Goal: Task Accomplishment & Management: Manage account settings

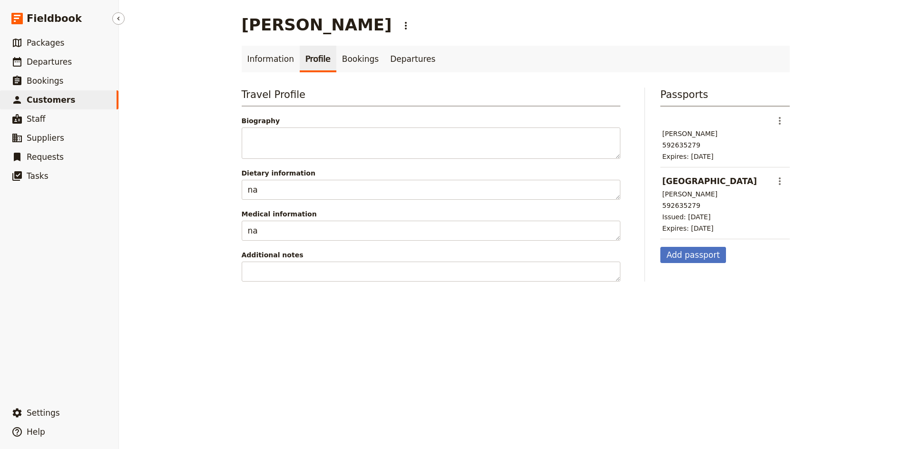
click at [60, 96] on span "Customers" at bounding box center [51, 100] width 49 height 10
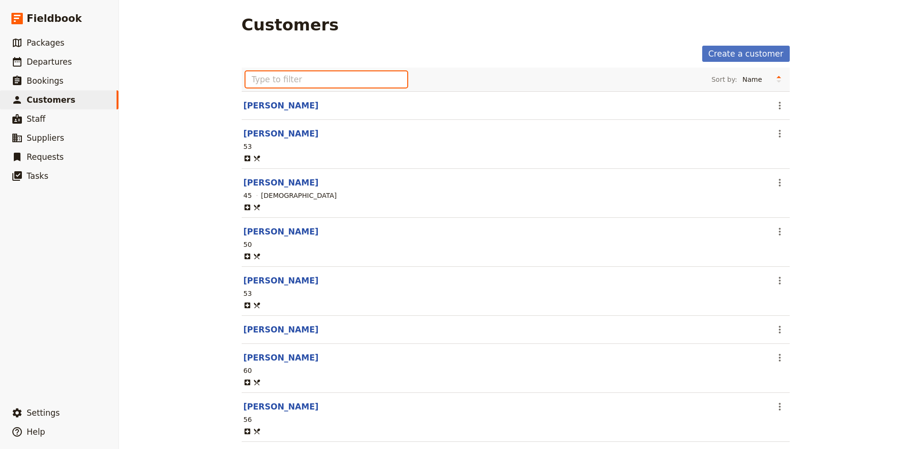
click at [329, 83] on input "text" at bounding box center [327, 79] width 162 height 16
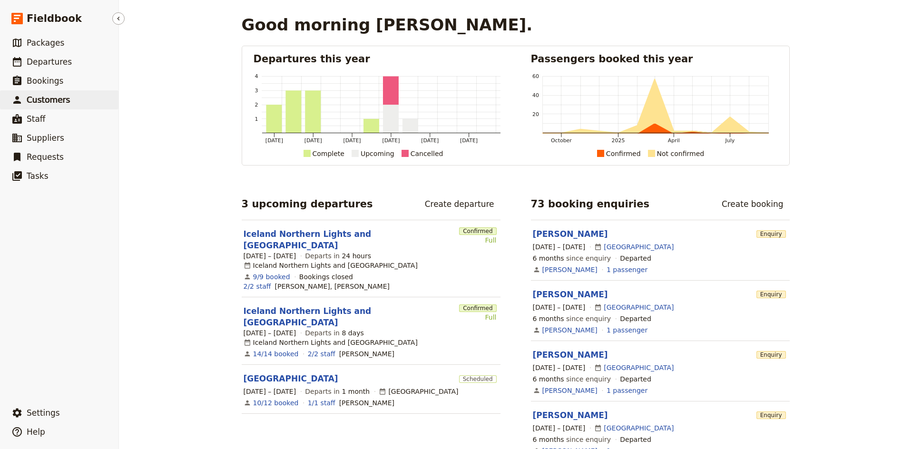
click at [60, 99] on span "Customers" at bounding box center [48, 100] width 43 height 10
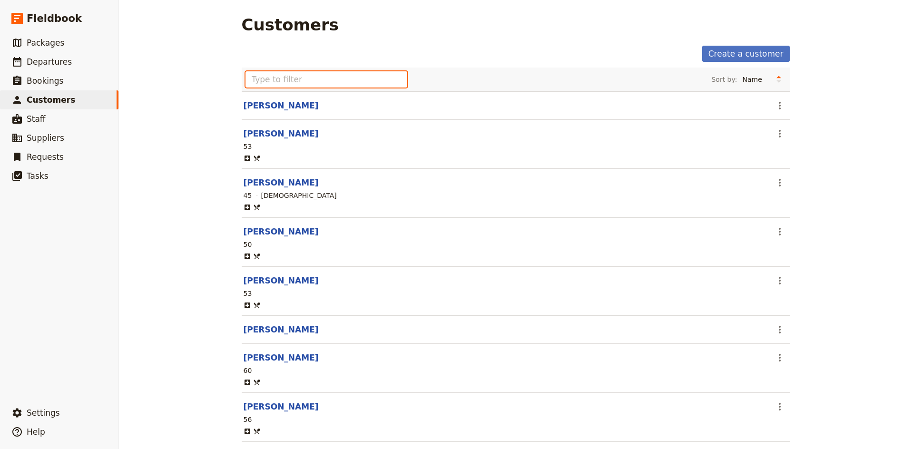
click at [321, 80] on input "text" at bounding box center [327, 79] width 162 height 16
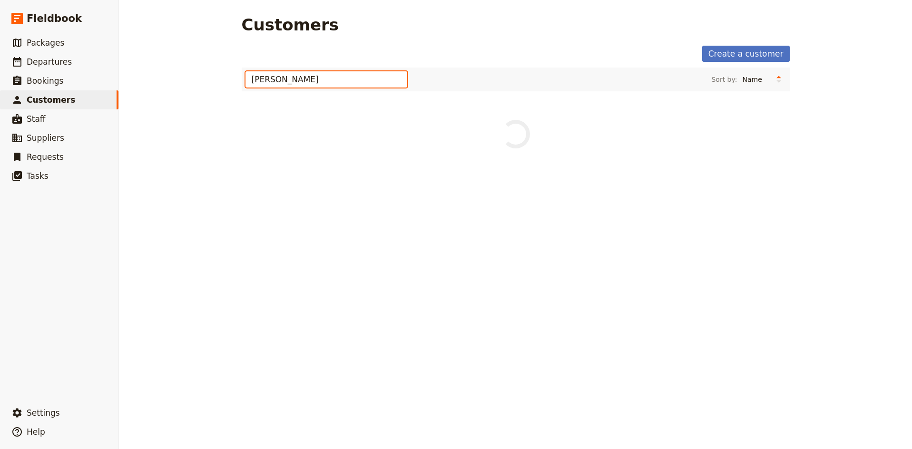
type input "[PERSON_NAME]"
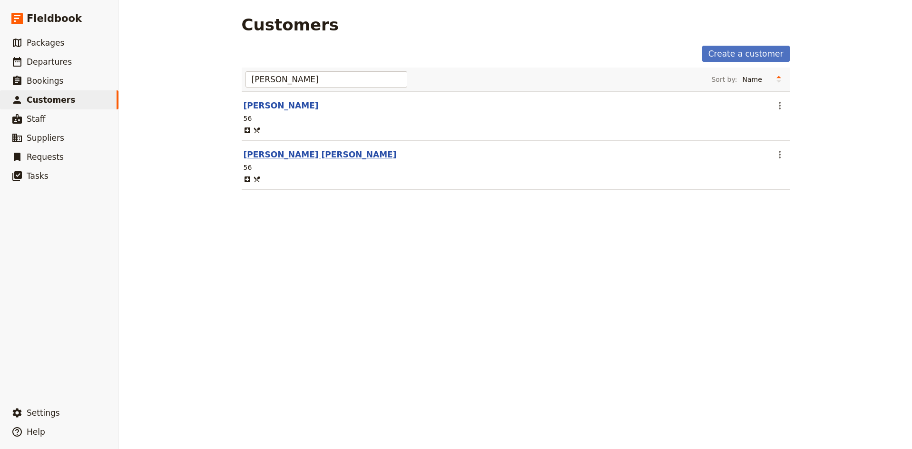
click at [290, 154] on link "[PERSON_NAME] [PERSON_NAME]" at bounding box center [320, 155] width 153 height 10
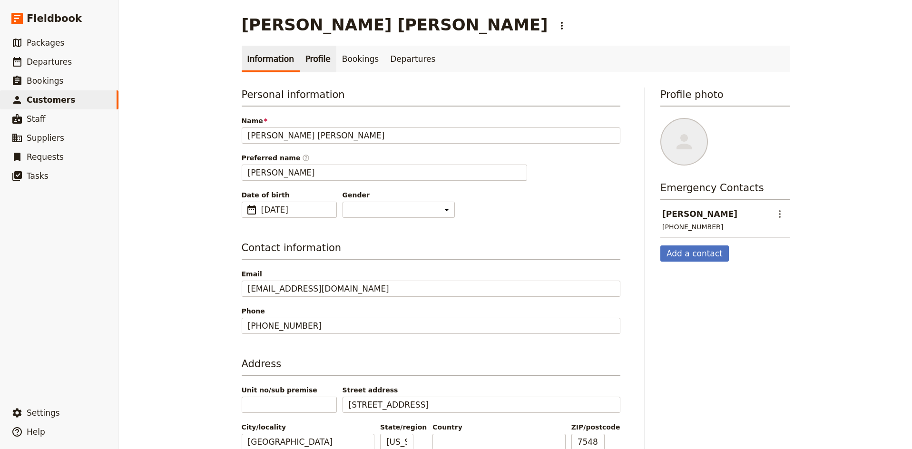
click at [311, 59] on link "Profile" at bounding box center [318, 59] width 37 height 27
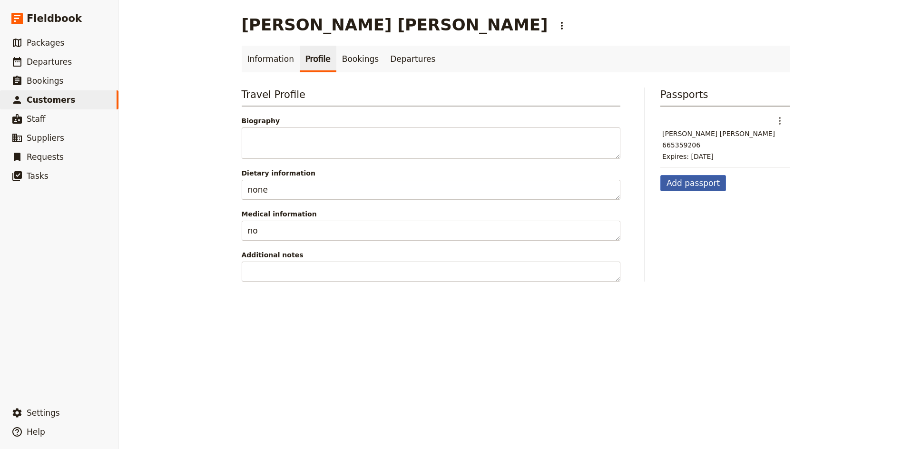
click at [709, 185] on button "Add passport" at bounding box center [694, 183] width 66 height 16
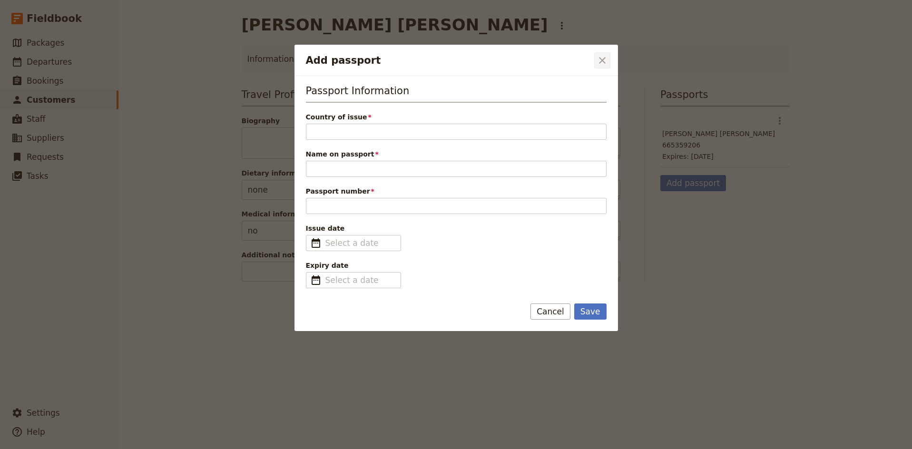
click at [606, 58] on icon "Close dialog" at bounding box center [602, 60] width 11 height 11
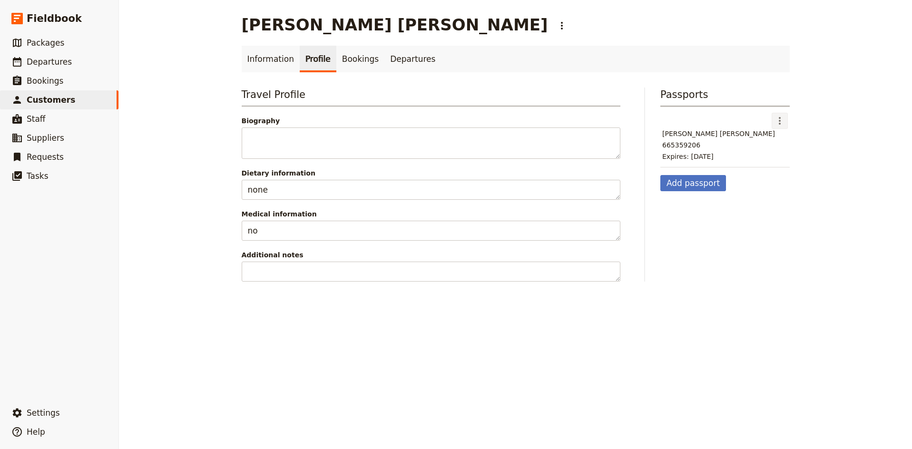
click at [780, 118] on icon "Actions" at bounding box center [780, 121] width 2 height 8
click at [794, 145] on span "Edit passport" at bounding box center [800, 142] width 44 height 10
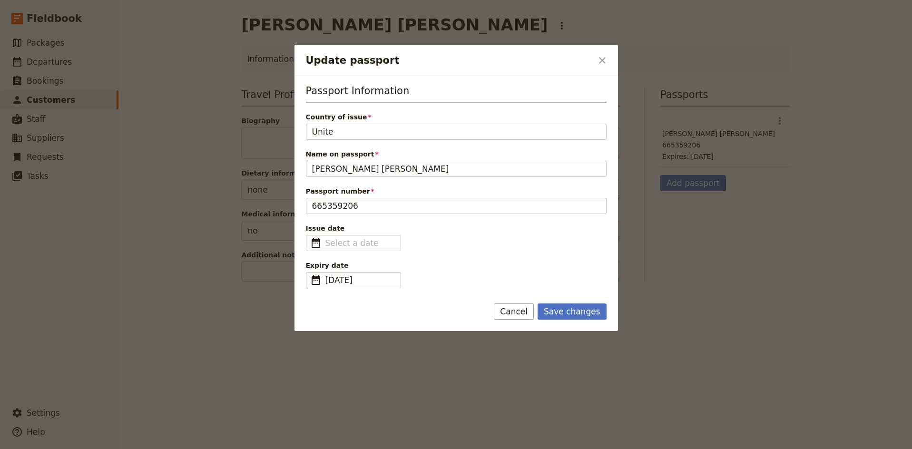
type input "United"
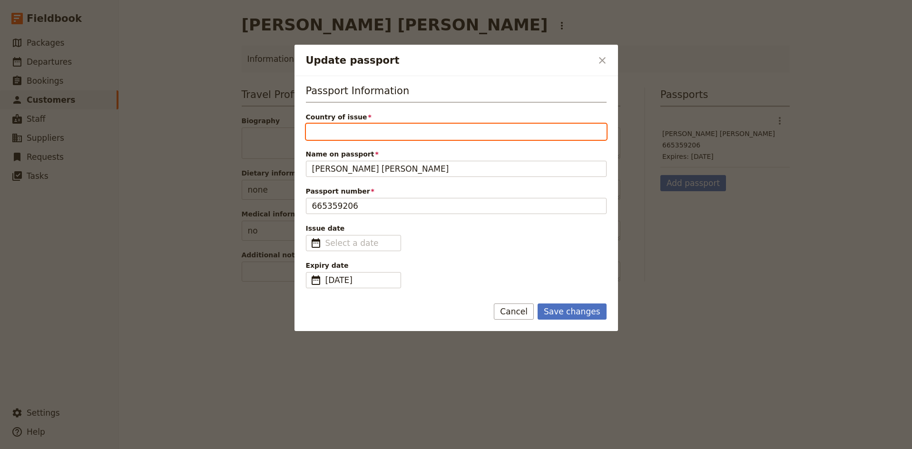
type input "[GEOGRAPHIC_DATA]"
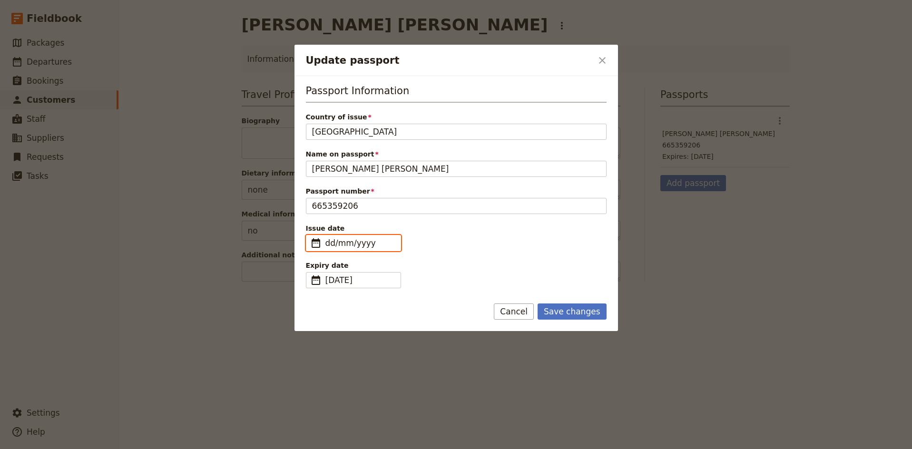
click at [354, 244] on input "dd/mm/yyyy" at bounding box center [359, 242] width 69 height 11
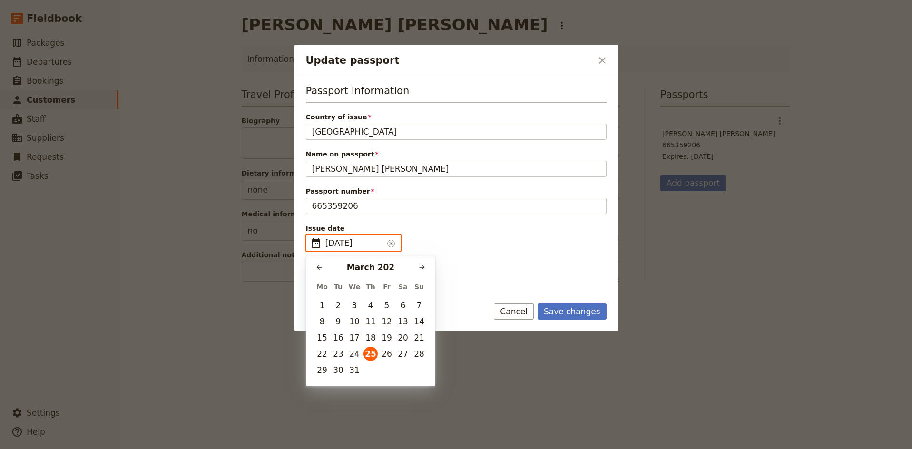
type input "[DATE]"
click at [375, 355] on button "25" at bounding box center [371, 354] width 14 height 14
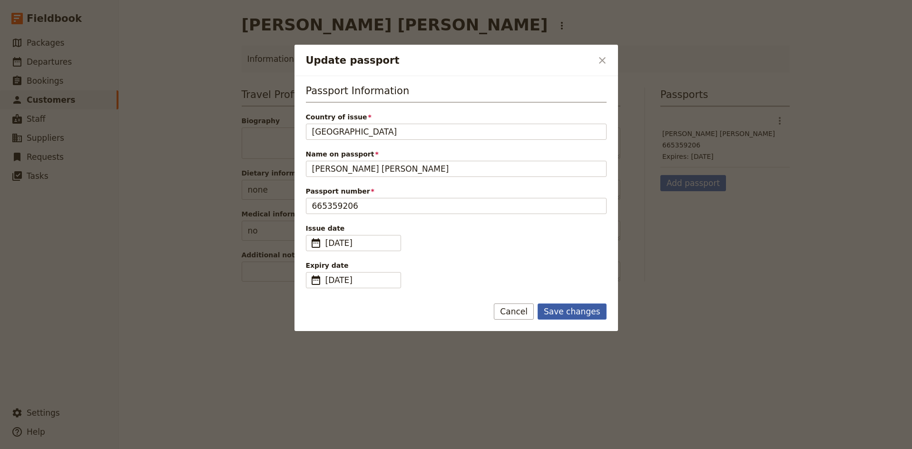
click at [588, 308] on button "Save changes" at bounding box center [572, 312] width 69 height 16
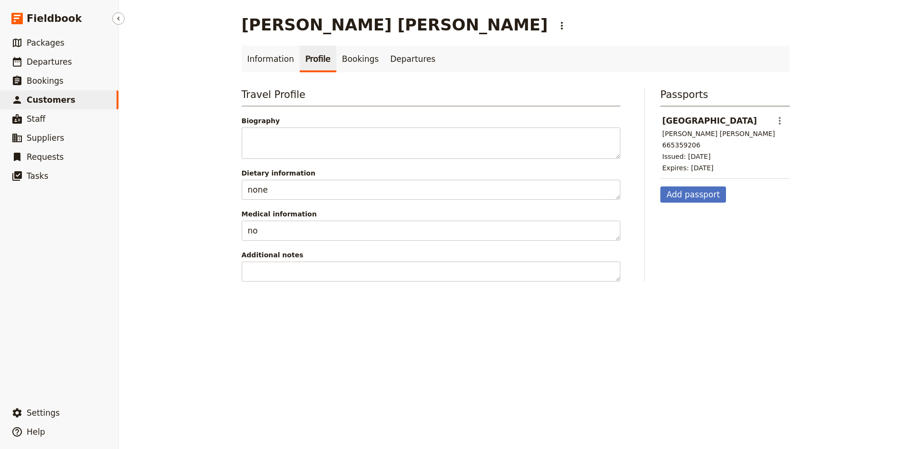
click at [70, 99] on link "​ Customers" at bounding box center [59, 99] width 118 height 19
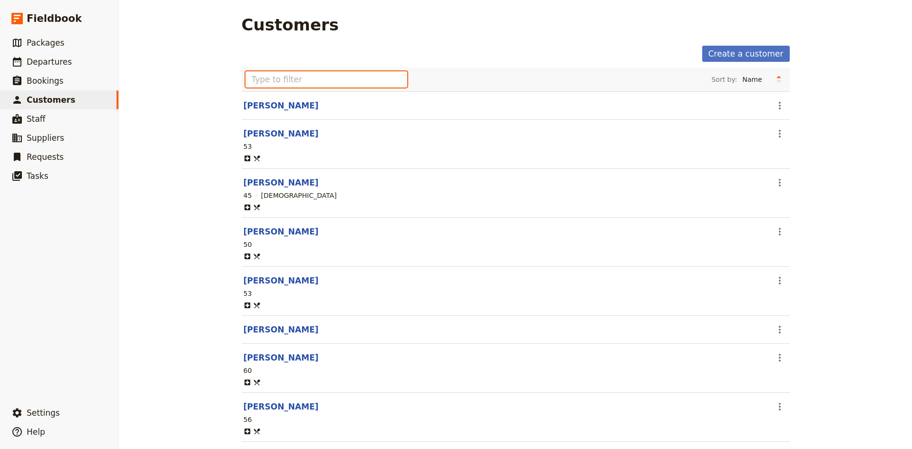
click at [295, 80] on input "text" at bounding box center [327, 79] width 162 height 16
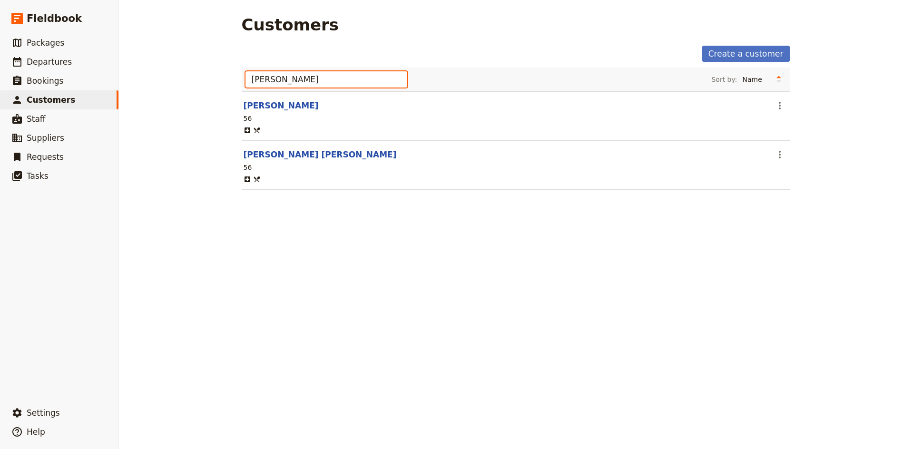
type input "[PERSON_NAME]"
drag, startPoint x: 266, startPoint y: 97, endPoint x: 271, endPoint y: 106, distance: 10.2
click at [271, 106] on div "[PERSON_NAME] Sort by: Name Age Gender [PERSON_NAME] ​ 56 [PERSON_NAME] [PERSON…" at bounding box center [516, 135] width 548 height 134
click at [271, 106] on link "[PERSON_NAME]" at bounding box center [281, 106] width 75 height 10
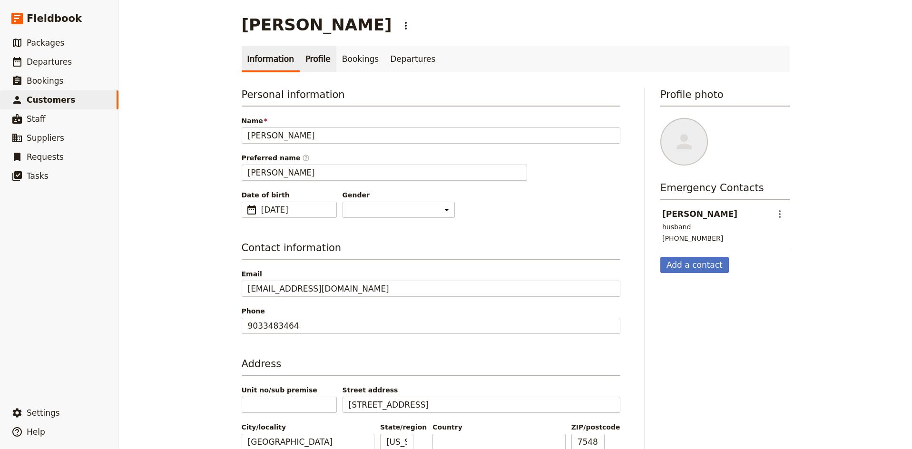
click at [308, 62] on link "Profile" at bounding box center [318, 59] width 37 height 27
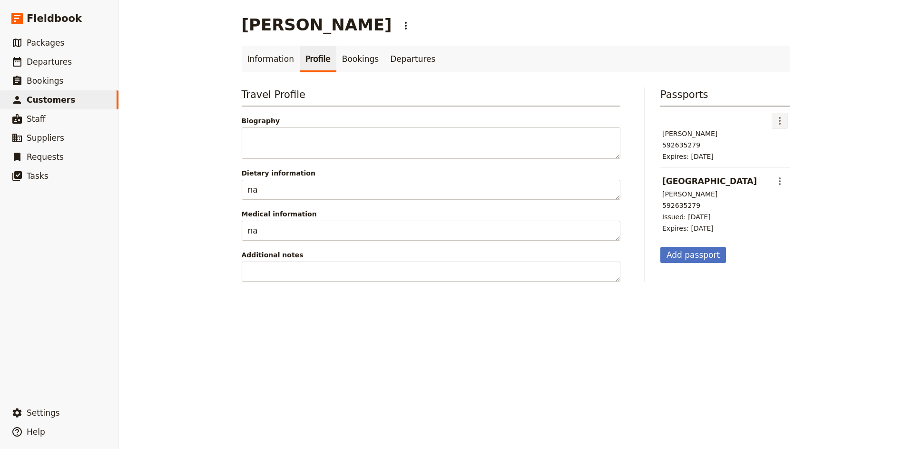
click at [780, 122] on icon "Actions" at bounding box center [779, 120] width 11 height 11
click at [799, 153] on span "Delete passport" at bounding box center [804, 155] width 53 height 10
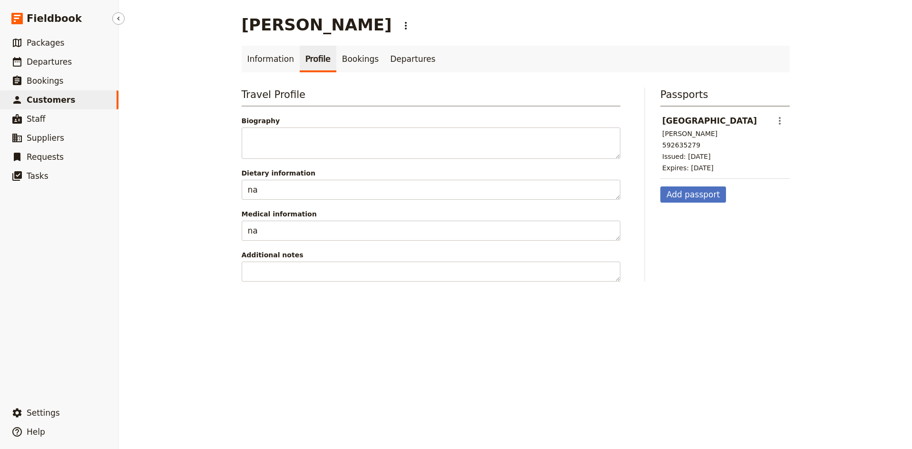
click at [66, 102] on span "Customers" at bounding box center [51, 100] width 49 height 10
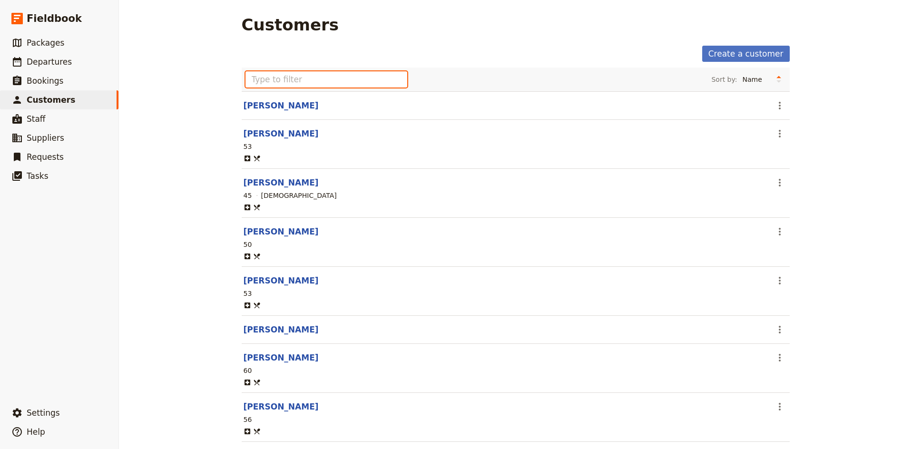
click at [301, 75] on input "text" at bounding box center [327, 79] width 162 height 16
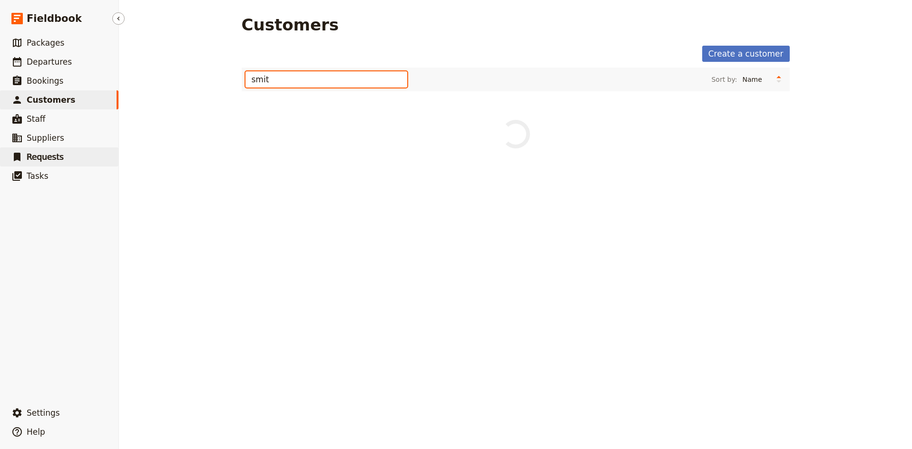
type input "[PERSON_NAME]"
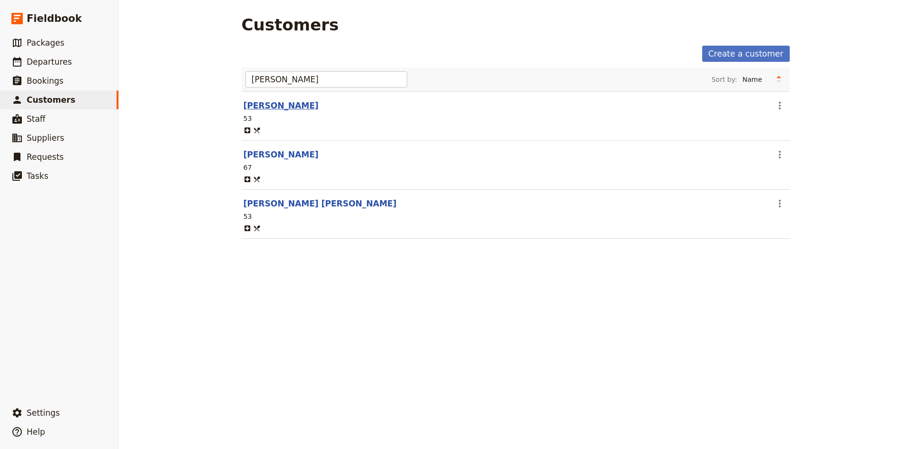
click at [280, 107] on link "[PERSON_NAME]" at bounding box center [281, 106] width 75 height 10
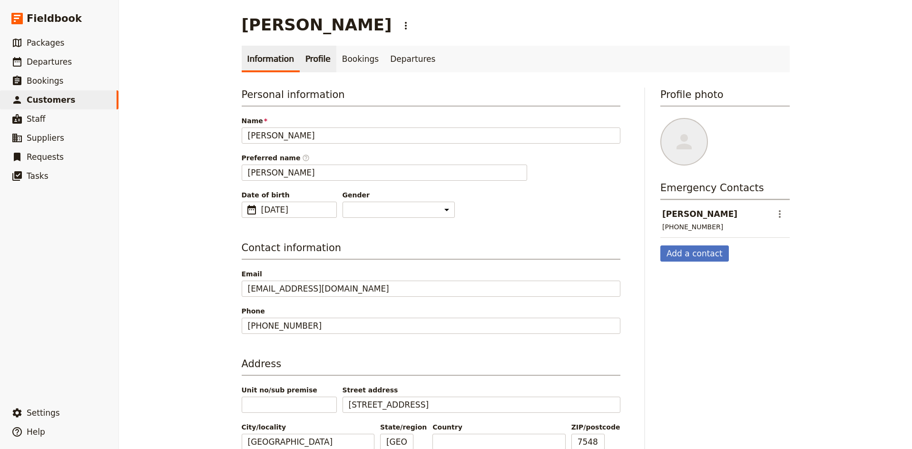
click at [322, 59] on link "Profile" at bounding box center [318, 59] width 37 height 27
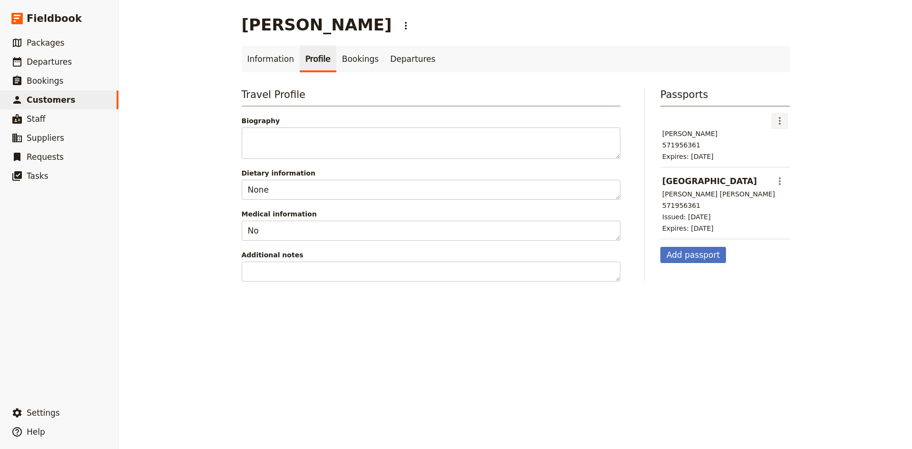
click at [779, 118] on icon "Actions" at bounding box center [779, 120] width 11 height 11
click at [799, 156] on span "Delete passport" at bounding box center [804, 155] width 53 height 10
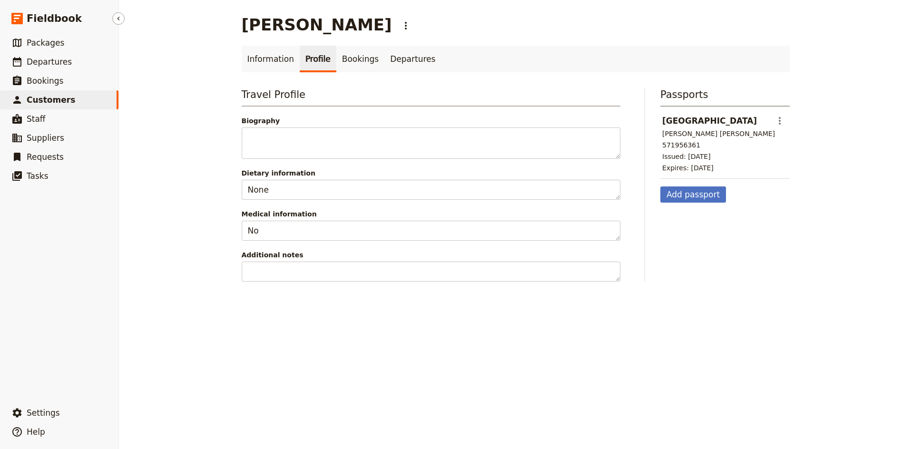
click at [53, 103] on span "Customers" at bounding box center [51, 100] width 49 height 10
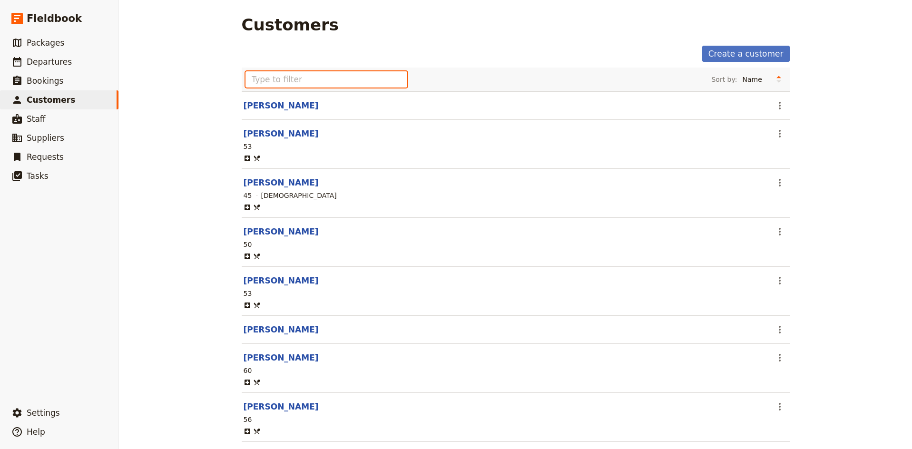
click at [273, 84] on input "text" at bounding box center [327, 79] width 162 height 16
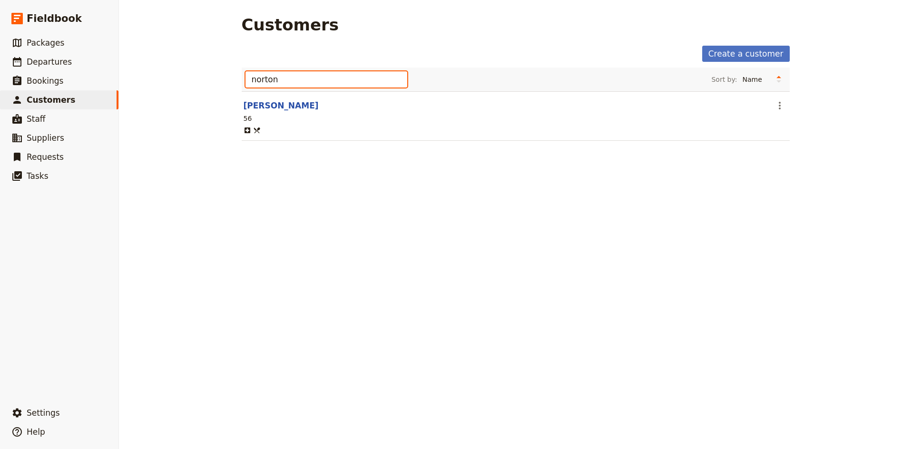
type input "Norton"
drag, startPoint x: 273, startPoint y: 96, endPoint x: 276, endPoint y: 103, distance: 8.1
click at [276, 103] on div "Norton Sort by: Name Age Gender [PERSON_NAME] ​ 56" at bounding box center [516, 110] width 548 height 85
click at [289, 107] on link "[PERSON_NAME]" at bounding box center [281, 106] width 75 height 10
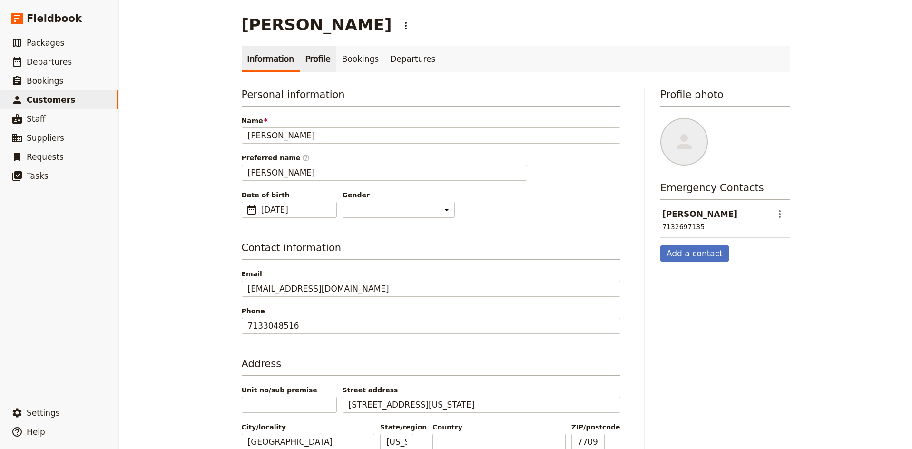
click at [317, 59] on link "Profile" at bounding box center [318, 59] width 37 height 27
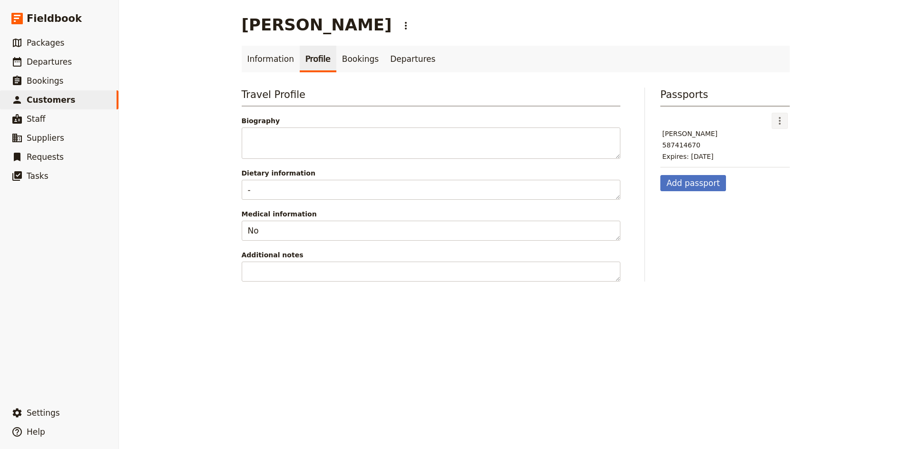
click at [778, 118] on icon "Actions" at bounding box center [779, 120] width 11 height 11
click at [783, 145] on span "Edit passport" at bounding box center [800, 142] width 44 height 10
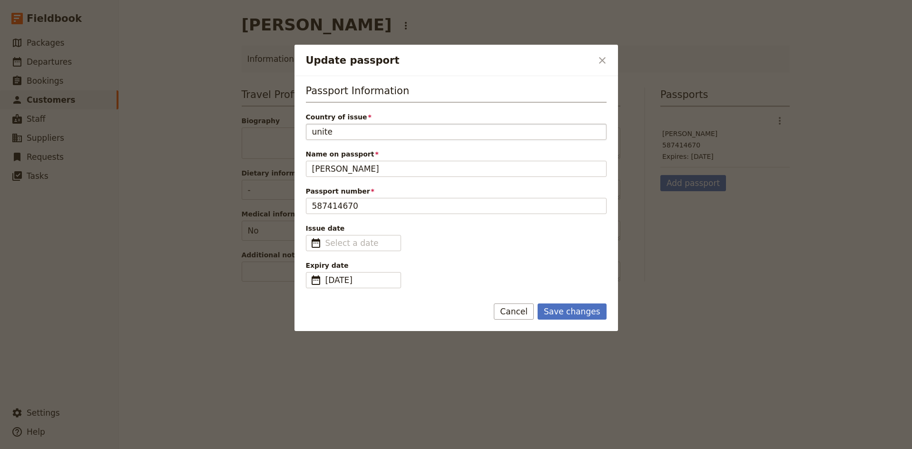
type input "united"
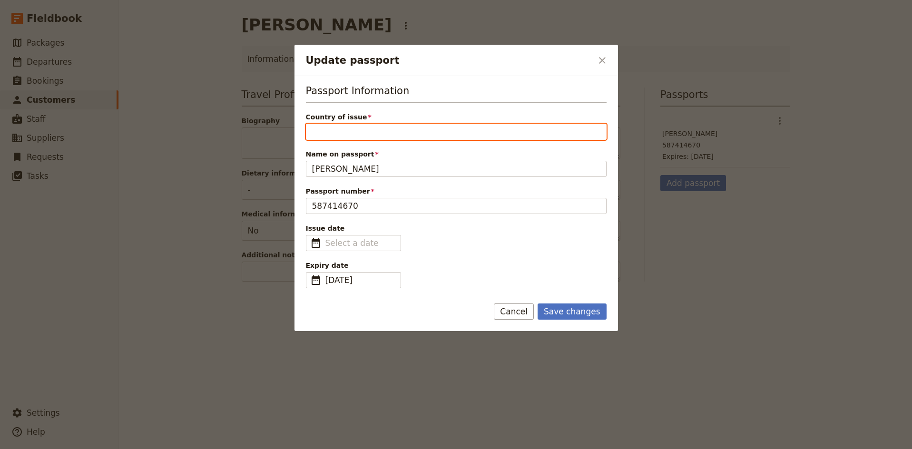
type input "[GEOGRAPHIC_DATA]"
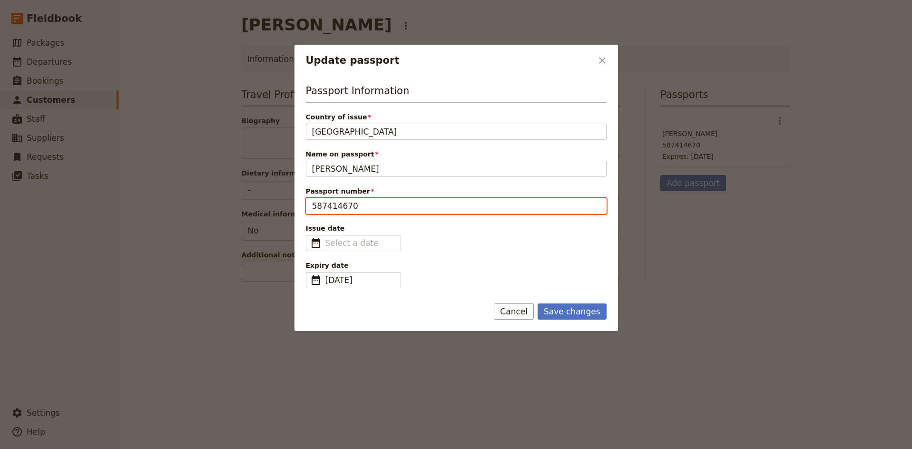
click at [416, 198] on input "587414670" at bounding box center [456, 206] width 301 height 16
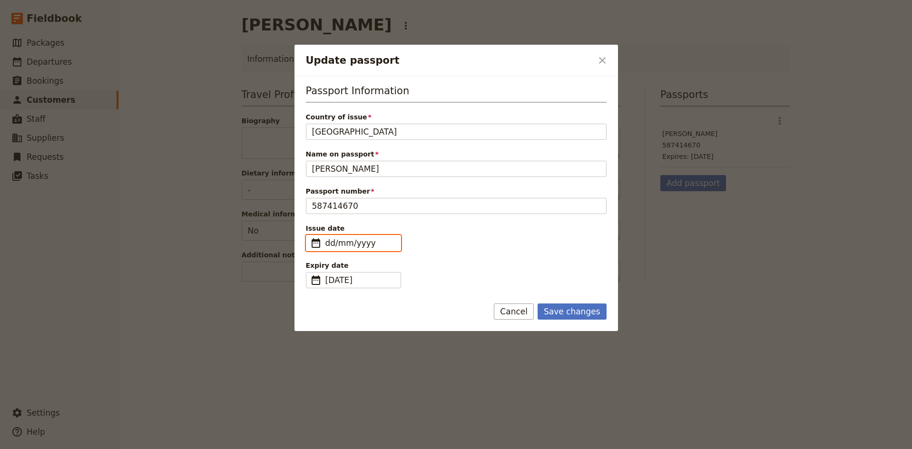
click at [358, 244] on input "dd/mm/yyyy" at bounding box center [359, 242] width 69 height 11
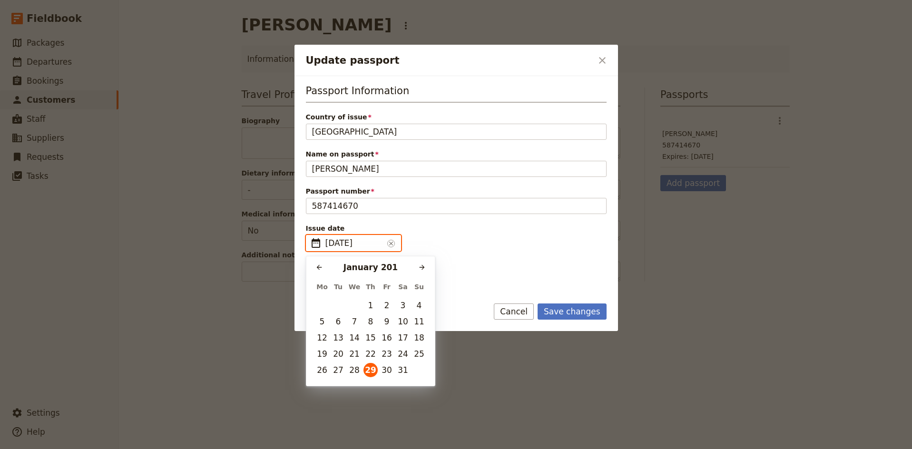
type input "[DATE]"
click at [325, 367] on button "29" at bounding box center [322, 370] width 14 height 14
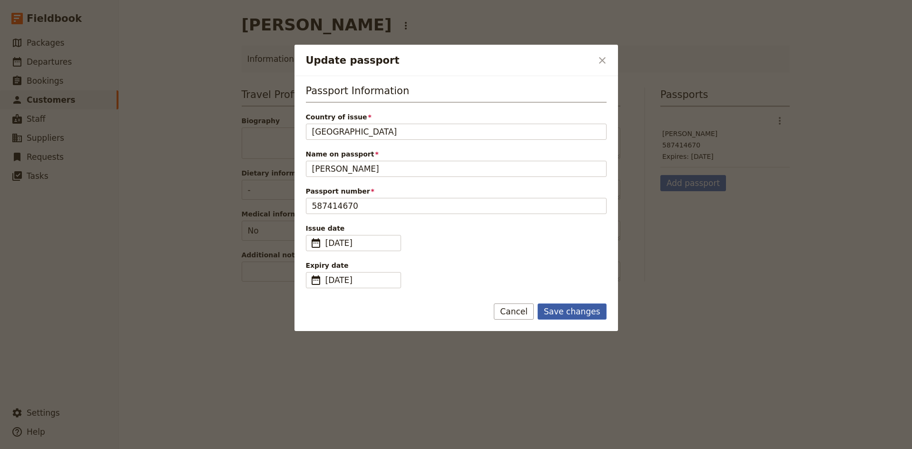
click at [580, 311] on button "Save changes" at bounding box center [572, 312] width 69 height 16
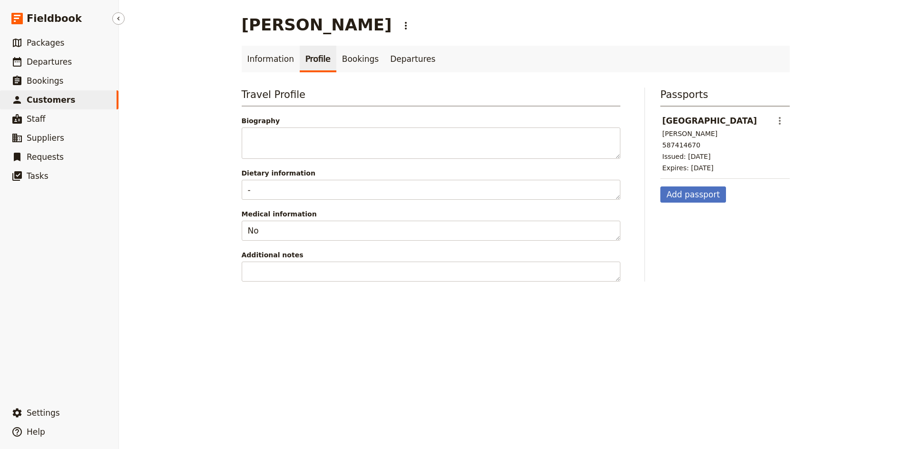
click at [49, 102] on span "Customers" at bounding box center [51, 100] width 49 height 10
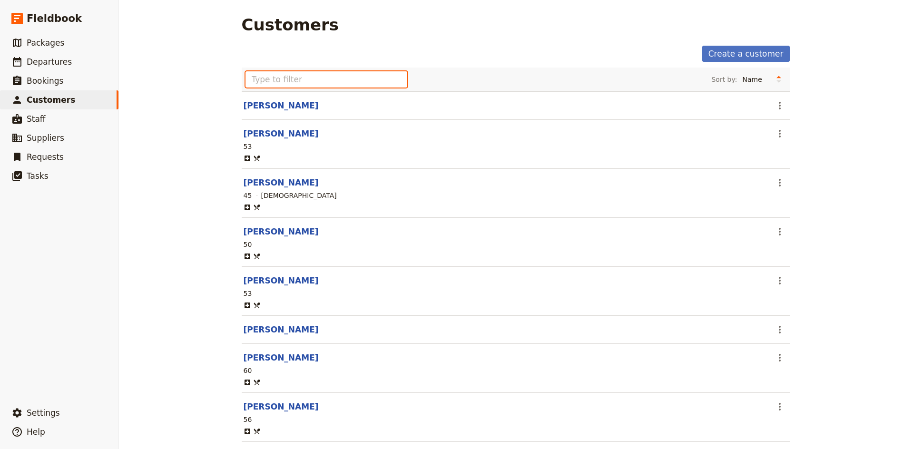
click at [299, 82] on input "text" at bounding box center [327, 79] width 162 height 16
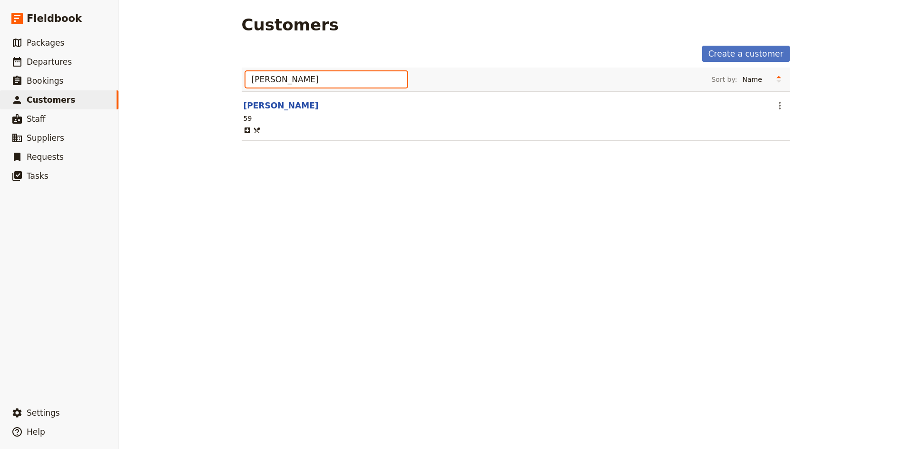
type input "[PERSON_NAME]"
drag, startPoint x: 262, startPoint y: 96, endPoint x: 296, endPoint y: 107, distance: 36.0
click at [296, 107] on div "[PERSON_NAME] by: Name Age Gender [PERSON_NAME] ​ 59" at bounding box center [516, 110] width 548 height 85
click at [288, 105] on link "[PERSON_NAME]" at bounding box center [281, 106] width 75 height 10
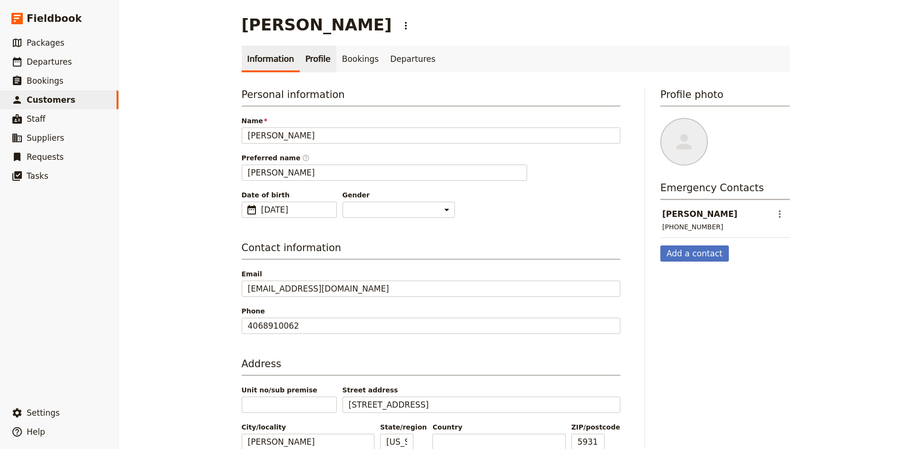
click at [316, 59] on link "Profile" at bounding box center [318, 59] width 37 height 27
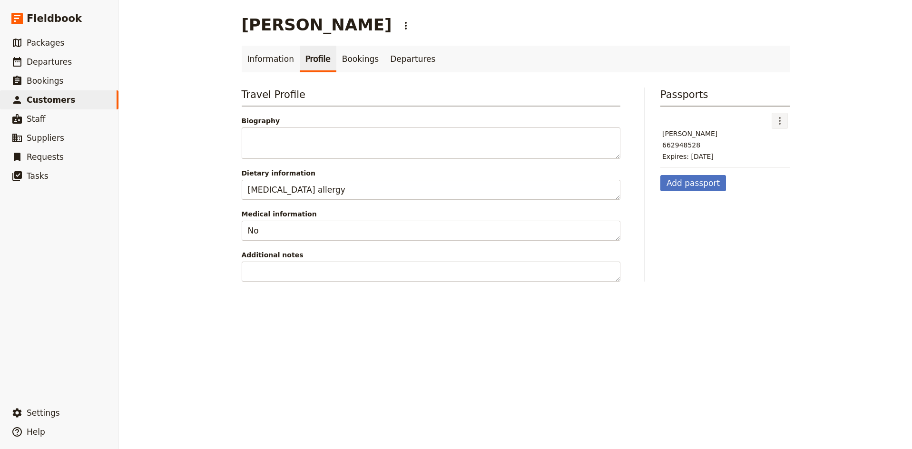
click at [782, 121] on icon "Actions" at bounding box center [779, 120] width 11 height 11
click at [795, 147] on button "Edit passport" at bounding box center [804, 141] width 64 height 13
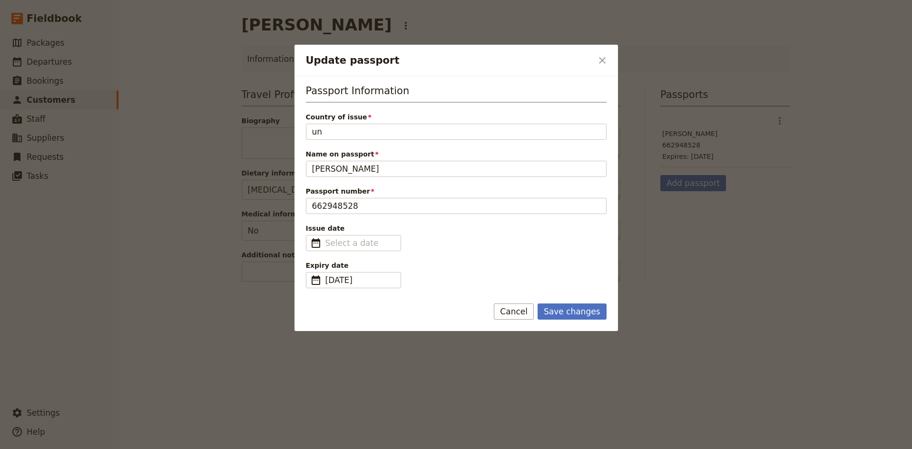
type input "uni"
type input "[GEOGRAPHIC_DATA]"
click at [354, 243] on input "dd/mm/yyyy" at bounding box center [359, 242] width 69 height 11
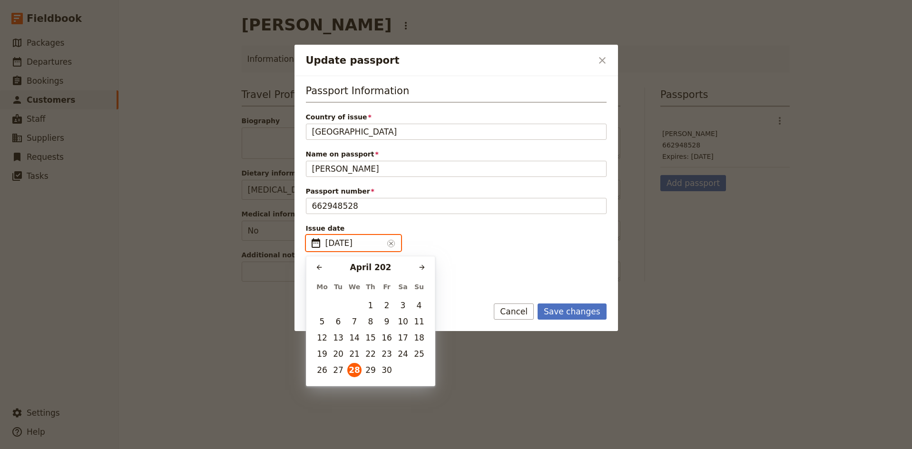
type input "[DATE]"
click at [355, 366] on button "28" at bounding box center [354, 370] width 14 height 14
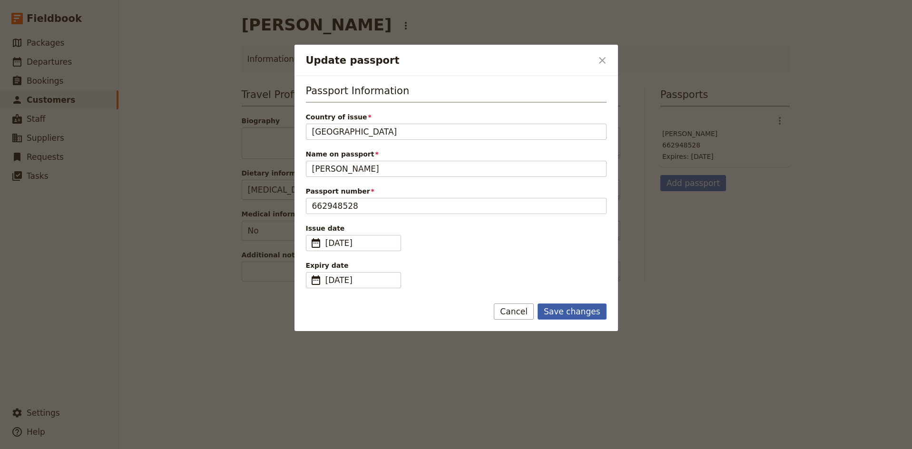
click at [582, 311] on button "Save changes" at bounding box center [572, 312] width 69 height 16
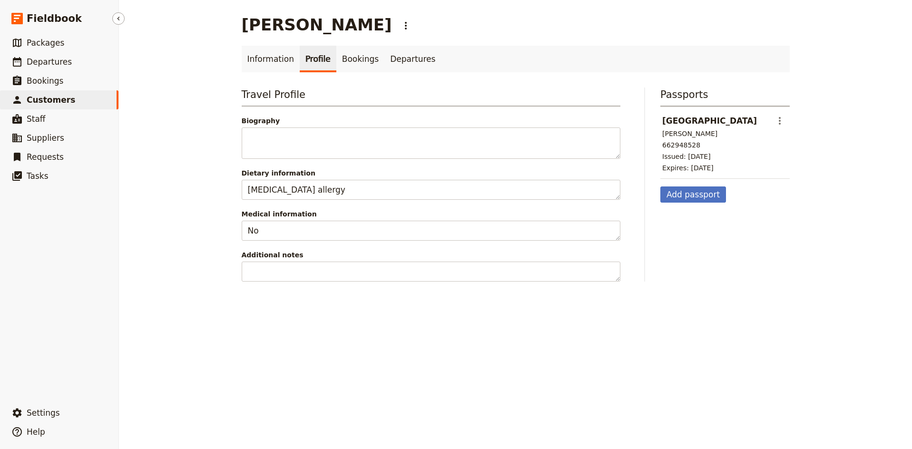
click at [55, 100] on span "Customers" at bounding box center [51, 100] width 49 height 10
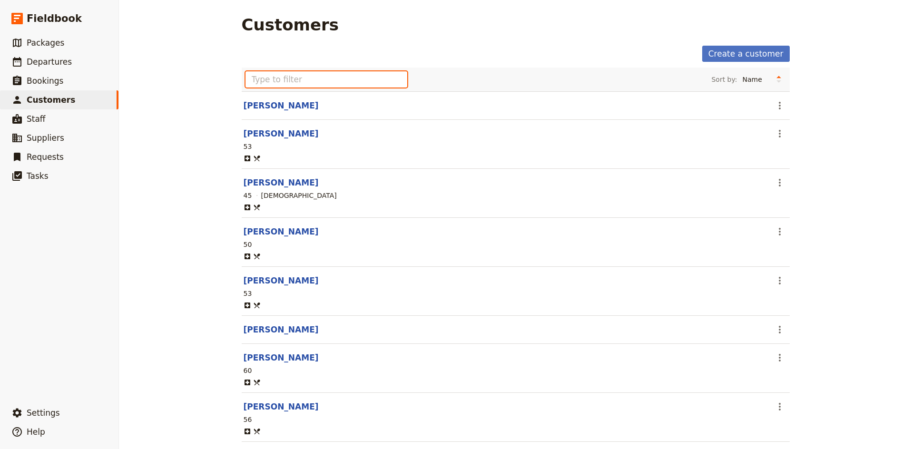
click at [279, 78] on input "text" at bounding box center [327, 79] width 162 height 16
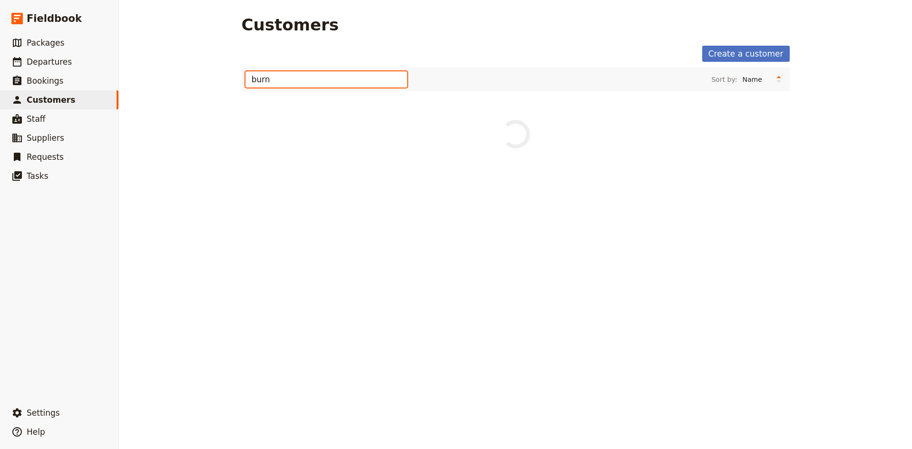
type input "burns"
click at [276, 107] on link "[PERSON_NAME]" at bounding box center [281, 106] width 75 height 10
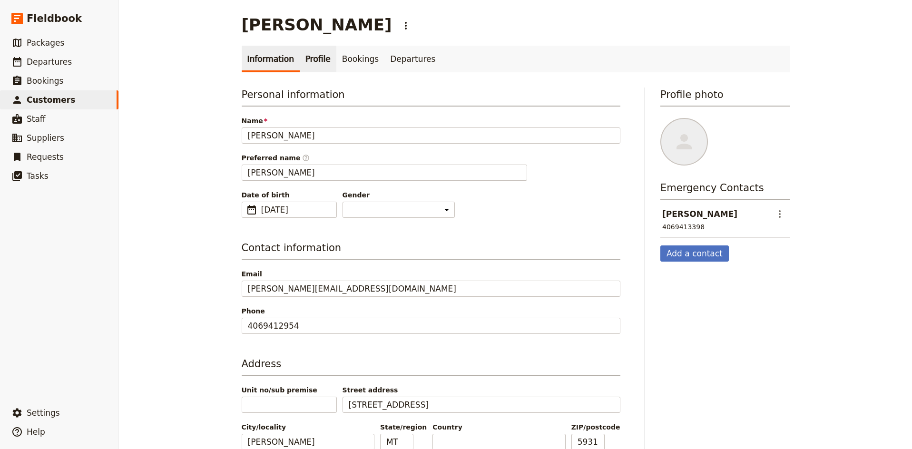
click at [306, 61] on link "Profile" at bounding box center [318, 59] width 37 height 27
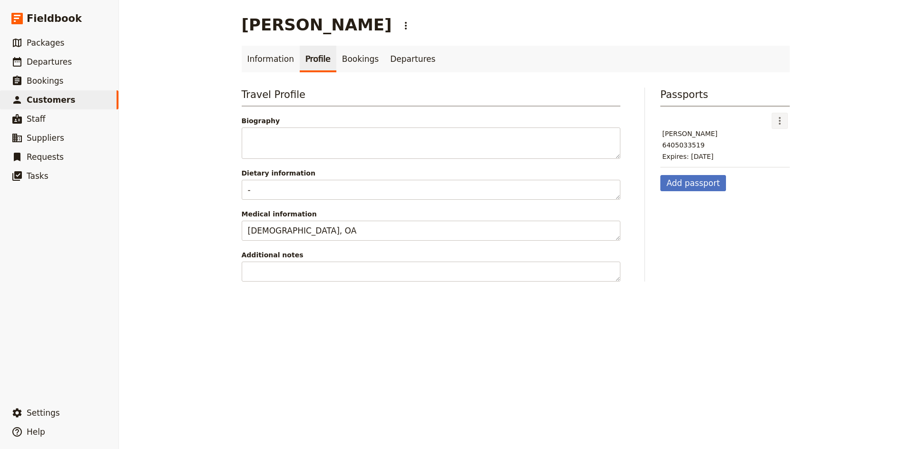
click at [780, 120] on icon "Actions" at bounding box center [780, 121] width 2 height 8
click at [787, 143] on span "Edit passport" at bounding box center [800, 142] width 44 height 10
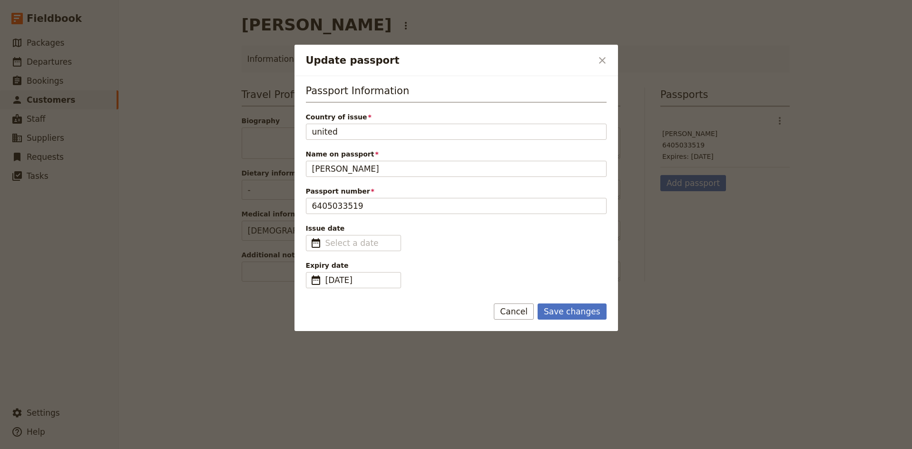
type input "united"
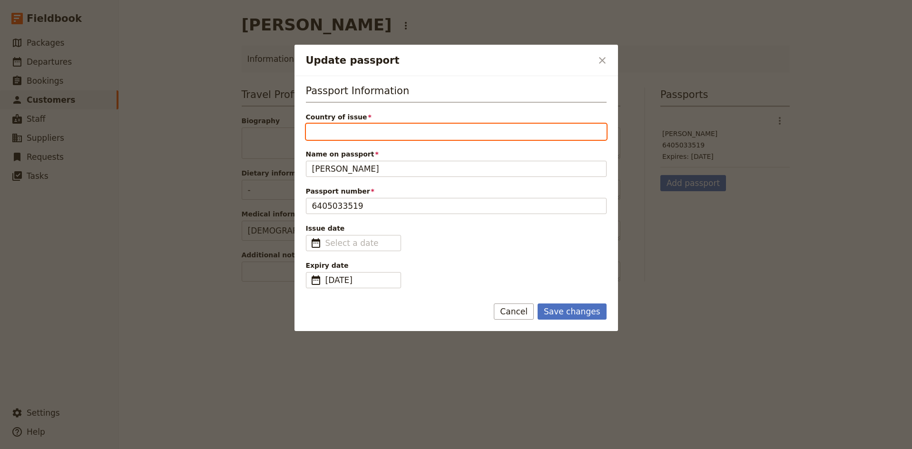
type input "[GEOGRAPHIC_DATA]"
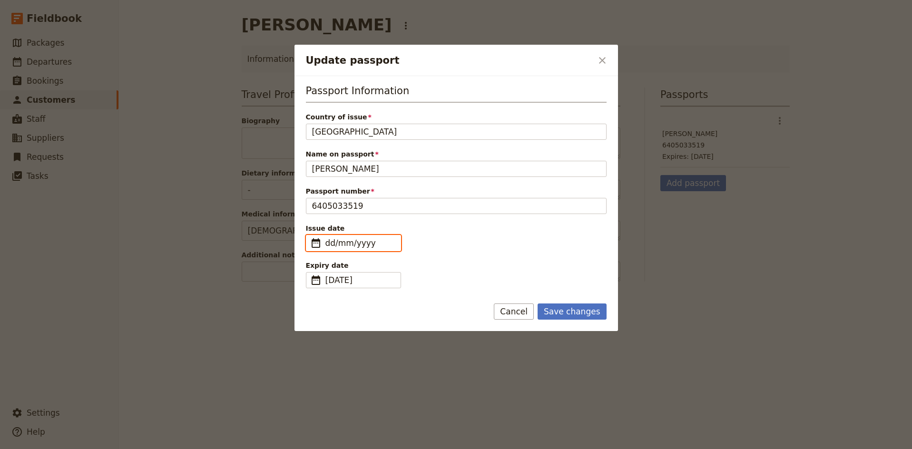
click at [341, 242] on input "dd/mm/yyyy" at bounding box center [359, 242] width 69 height 11
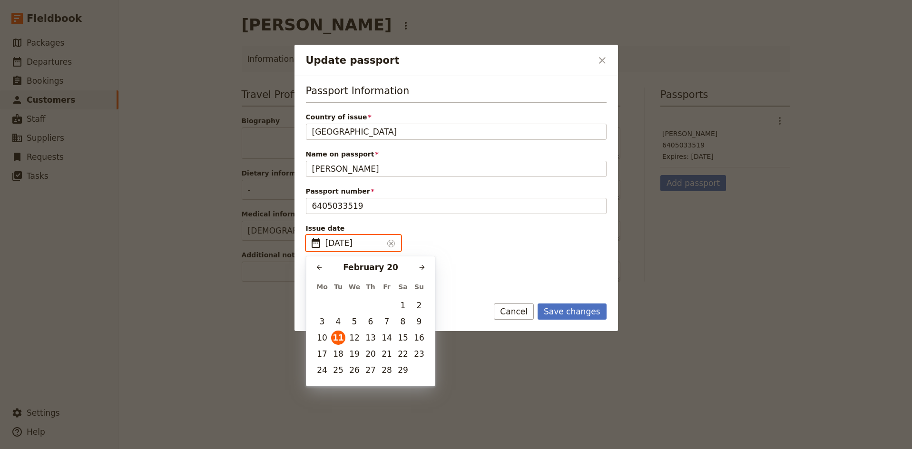
type input "[DATE]"
click at [322, 335] on button "11" at bounding box center [322, 338] width 14 height 14
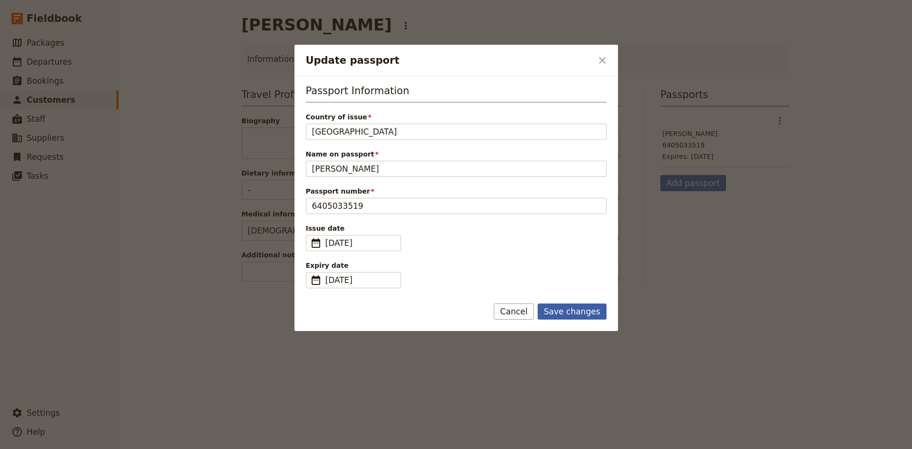
click at [577, 313] on button "Save changes" at bounding box center [572, 312] width 69 height 16
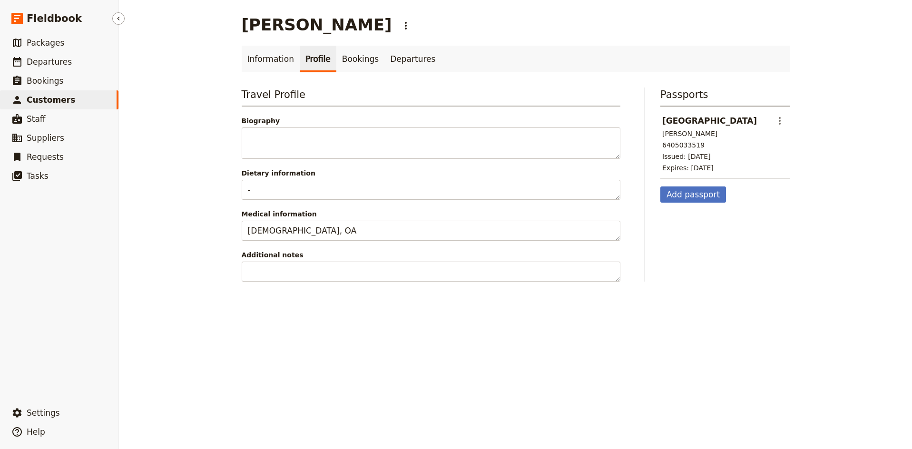
click at [60, 99] on span "Customers" at bounding box center [51, 100] width 49 height 10
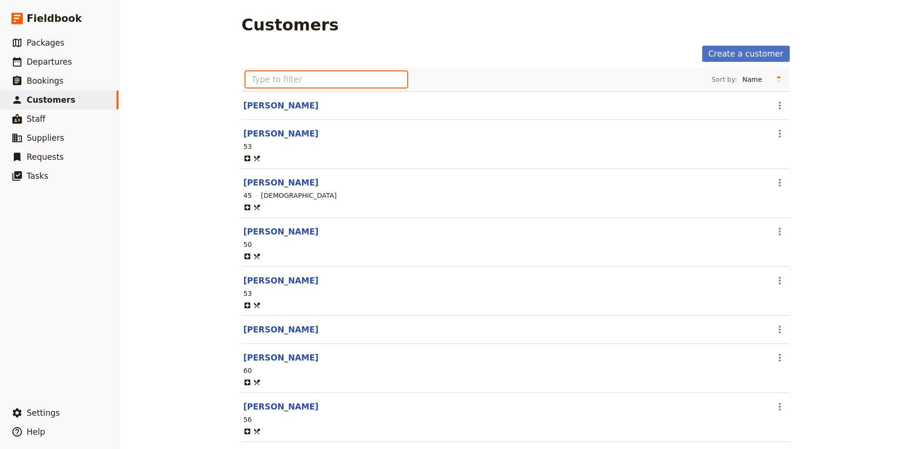
click at [306, 78] on input "text" at bounding box center [327, 79] width 162 height 16
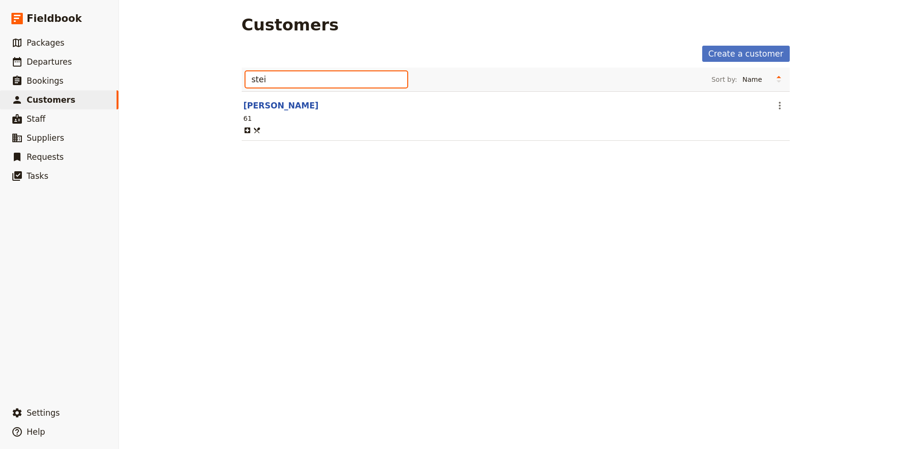
type input "[PERSON_NAME]"
click at [277, 103] on link "[PERSON_NAME]" at bounding box center [281, 106] width 75 height 10
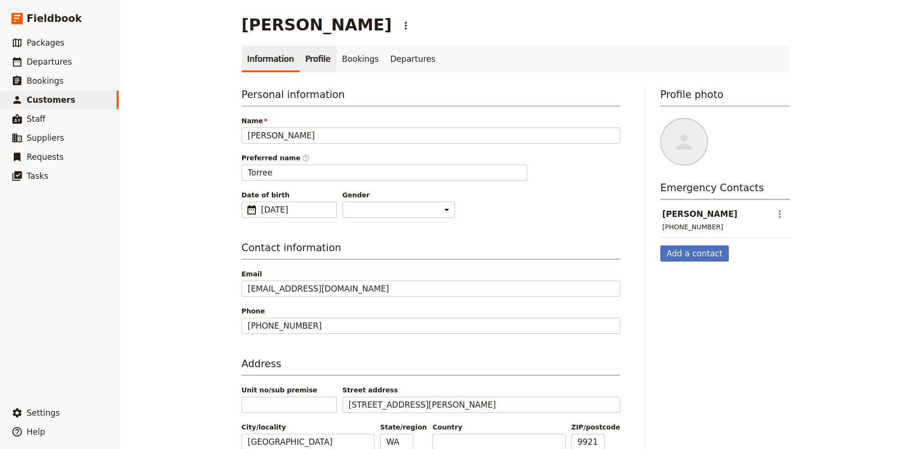
click at [311, 63] on link "Profile" at bounding box center [318, 59] width 37 height 27
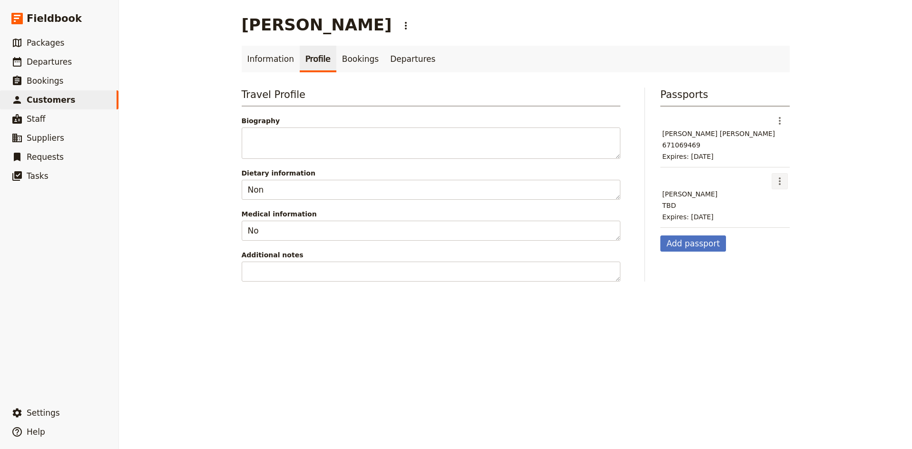
click at [782, 183] on icon "Actions" at bounding box center [779, 181] width 11 height 11
click at [796, 214] on span "Delete passport" at bounding box center [804, 216] width 53 height 10
click at [781, 124] on icon "Actions" at bounding box center [779, 120] width 11 height 11
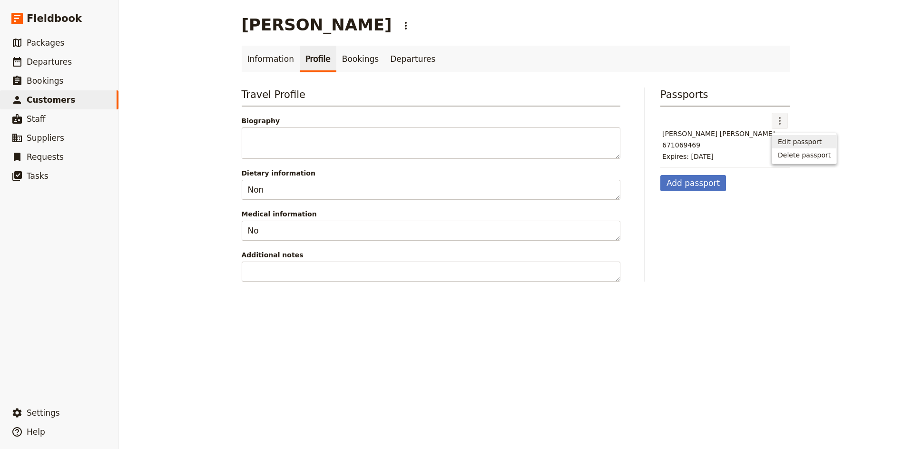
click at [789, 138] on span "Edit passport" at bounding box center [800, 142] width 44 height 10
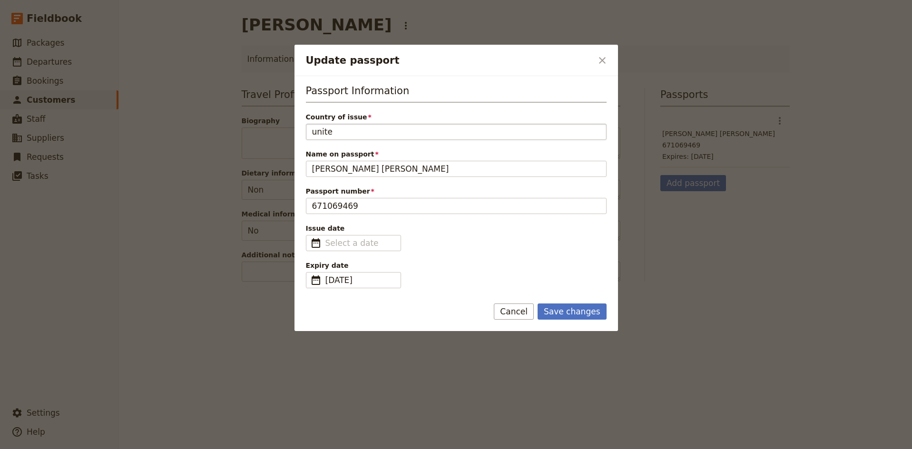
type input "united"
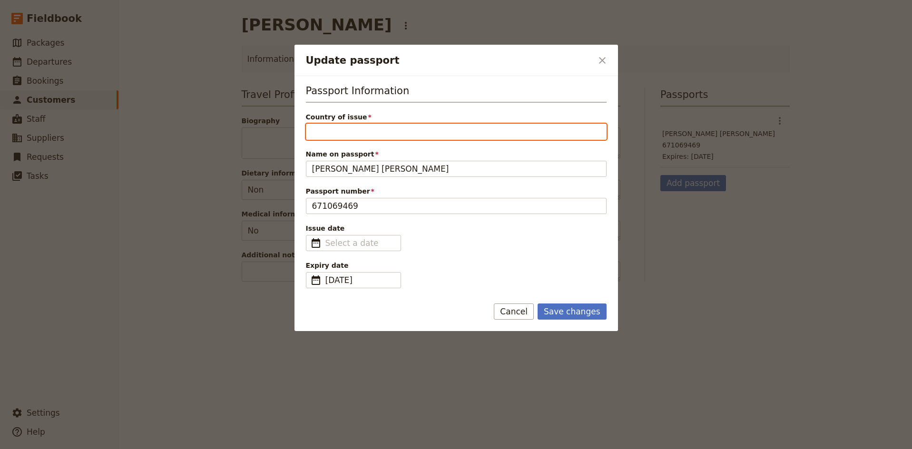
type input "[GEOGRAPHIC_DATA]"
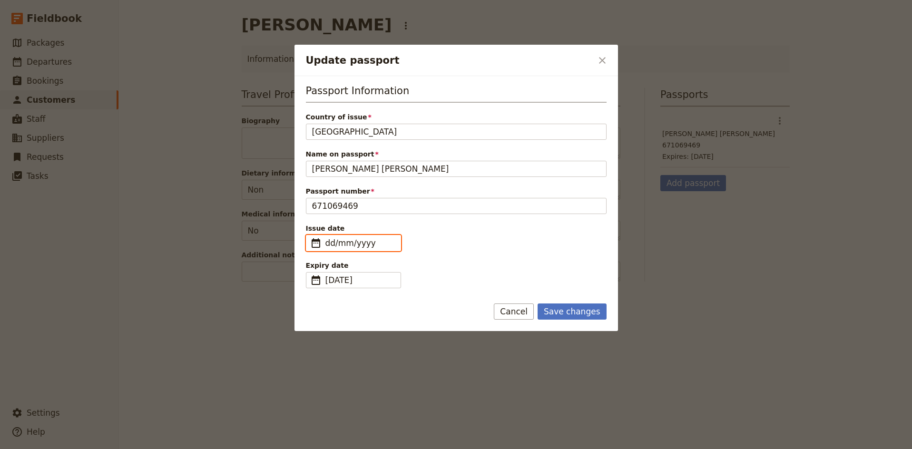
click at [342, 246] on input "dd/mm/yyyy" at bounding box center [359, 242] width 69 height 11
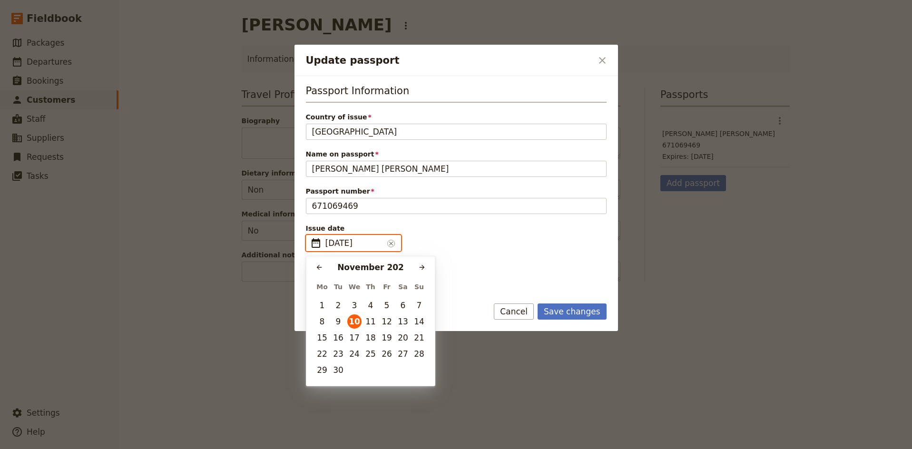
type input "[DATE]"
click at [355, 321] on button "10" at bounding box center [354, 322] width 14 height 14
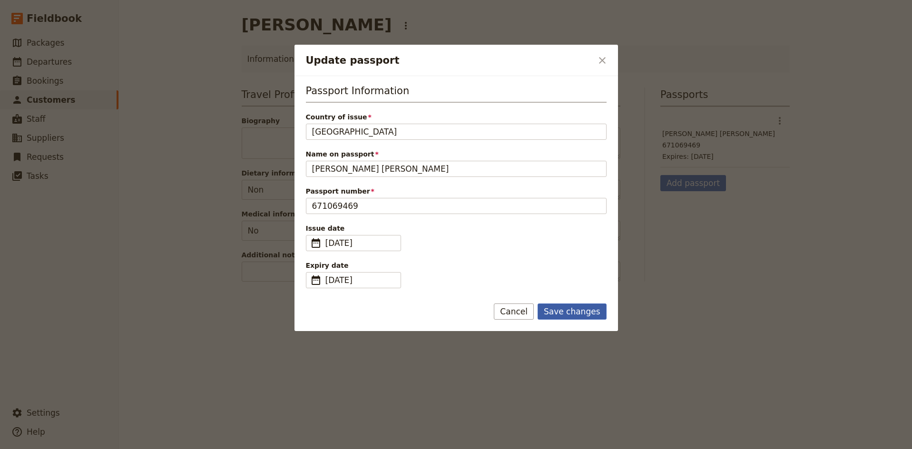
click at [582, 314] on button "Save changes" at bounding box center [572, 312] width 69 height 16
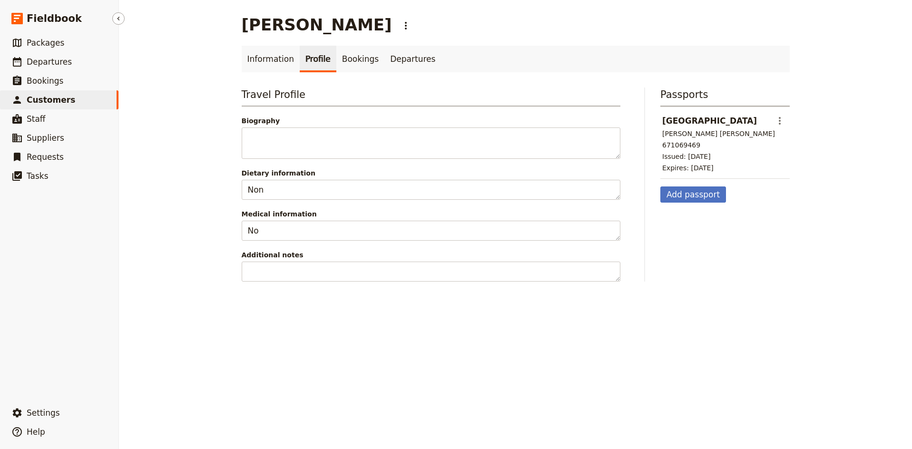
click at [67, 99] on span "Customers" at bounding box center [51, 100] width 49 height 10
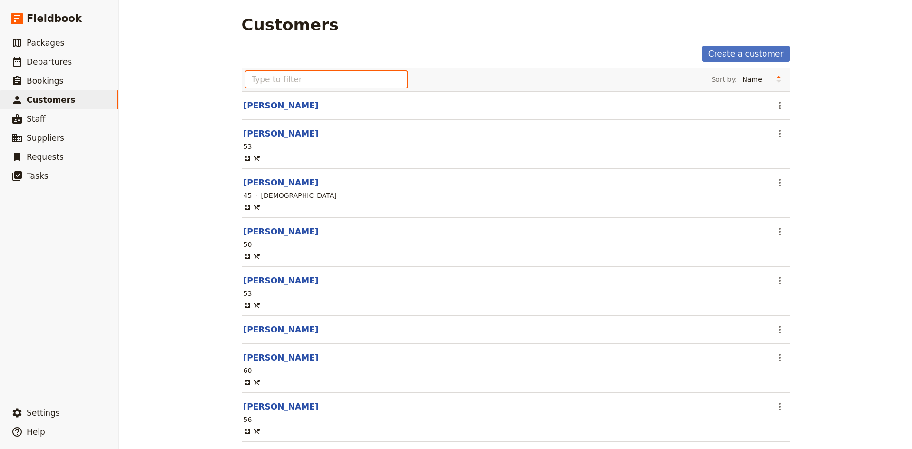
click at [280, 79] on input "text" at bounding box center [327, 79] width 162 height 16
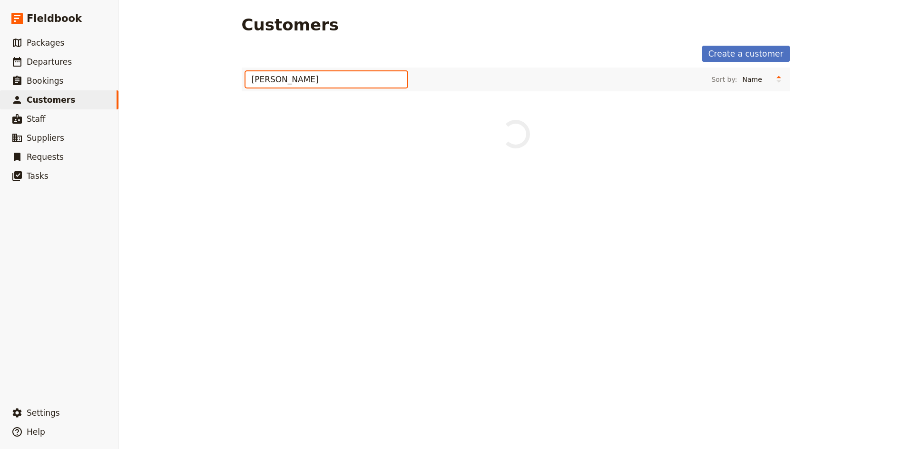
type input "[PERSON_NAME]"
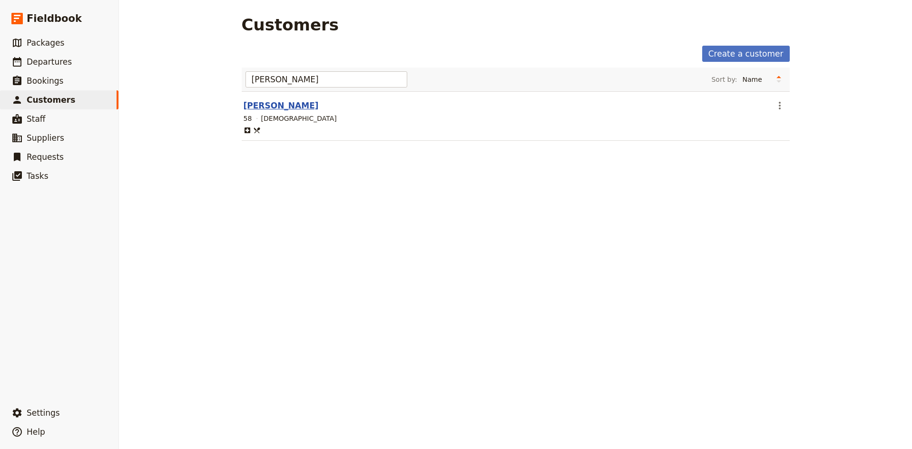
click at [277, 104] on link "[PERSON_NAME]" at bounding box center [281, 106] width 75 height 10
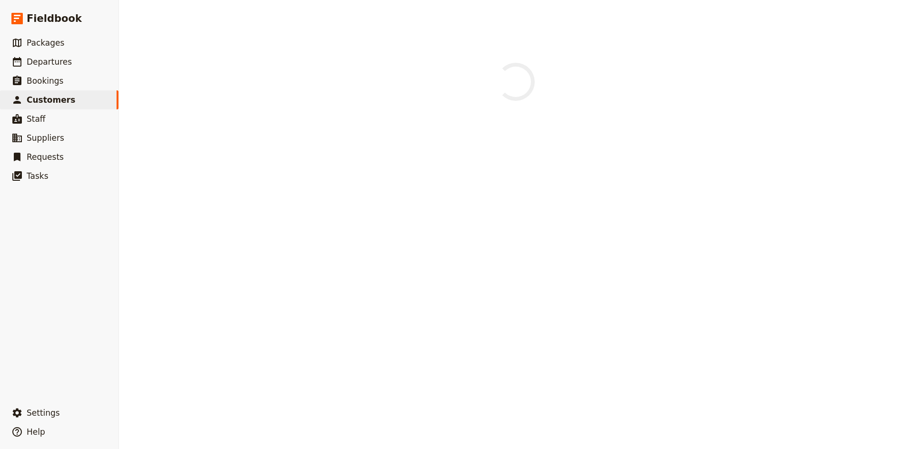
select select "[DEMOGRAPHIC_DATA]"
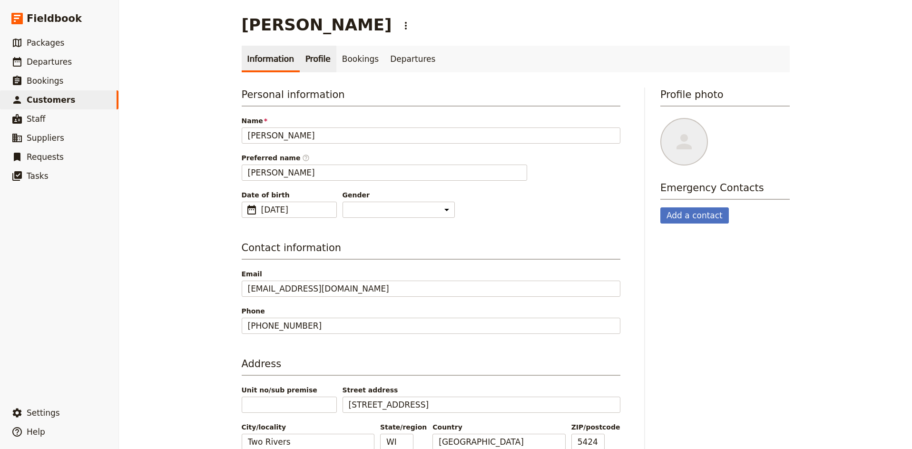
click at [314, 64] on link "Profile" at bounding box center [318, 59] width 37 height 27
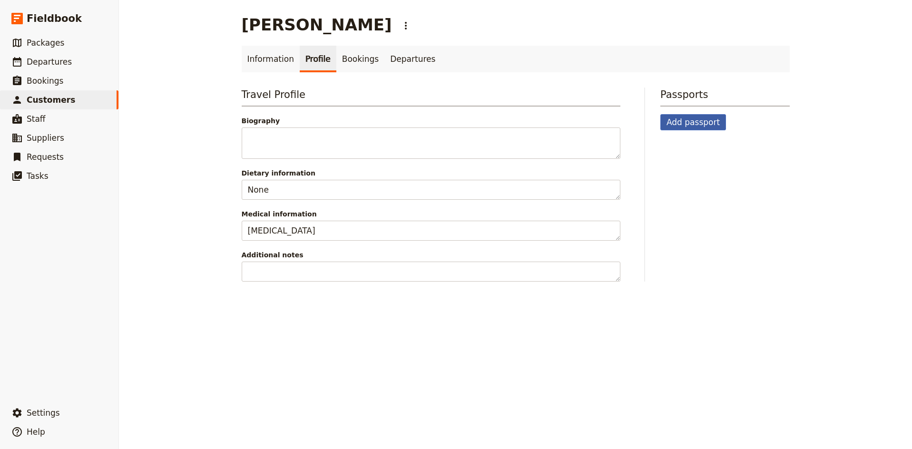
click at [690, 120] on button "Add passport" at bounding box center [694, 122] width 66 height 16
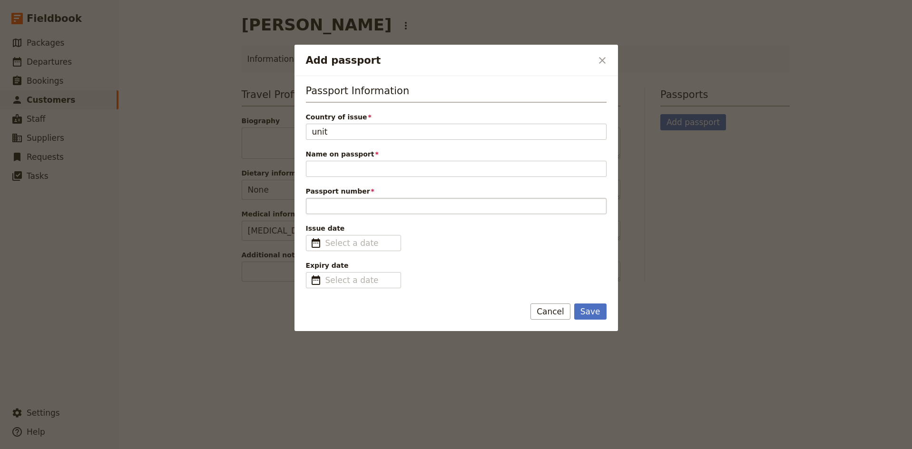
type input "unite"
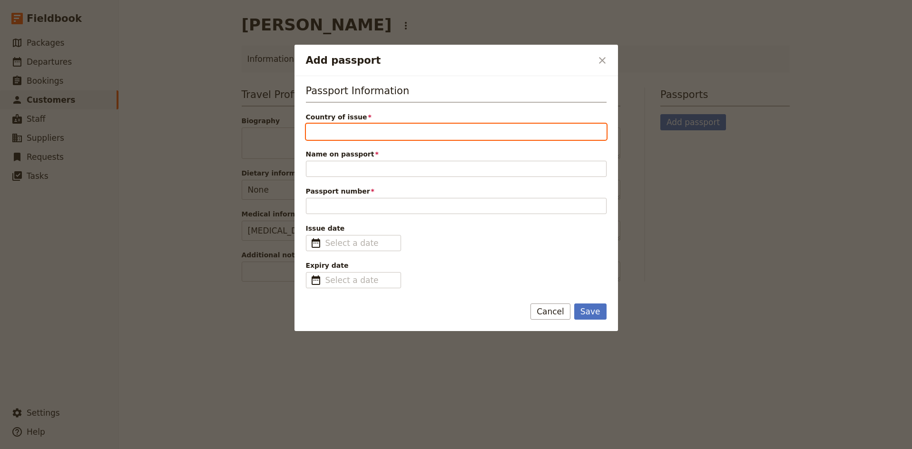
type input "[GEOGRAPHIC_DATA]"
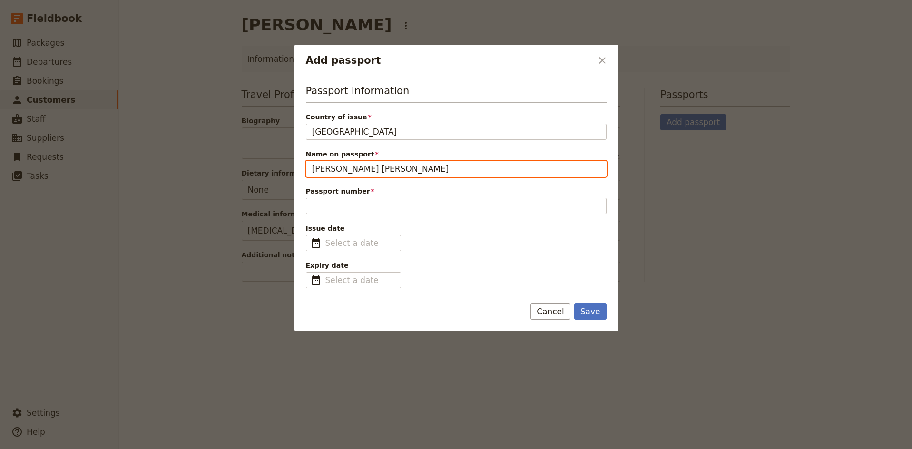
type input "[PERSON_NAME] [PERSON_NAME]"
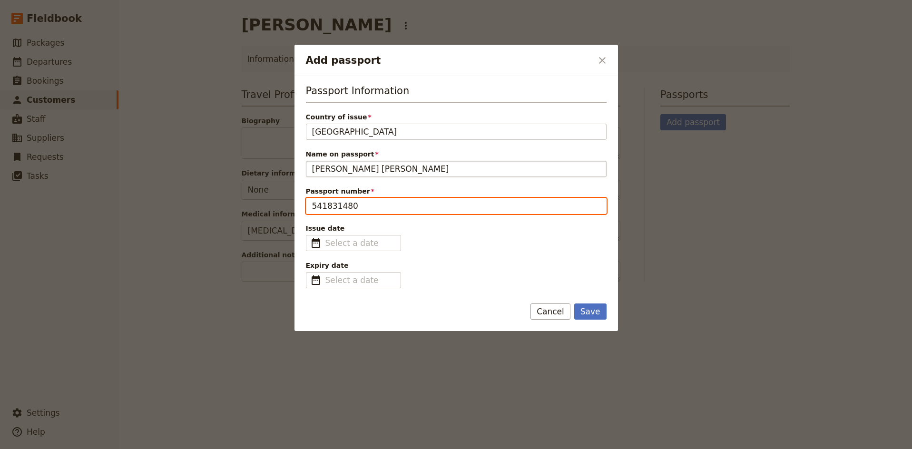
type input "541831480"
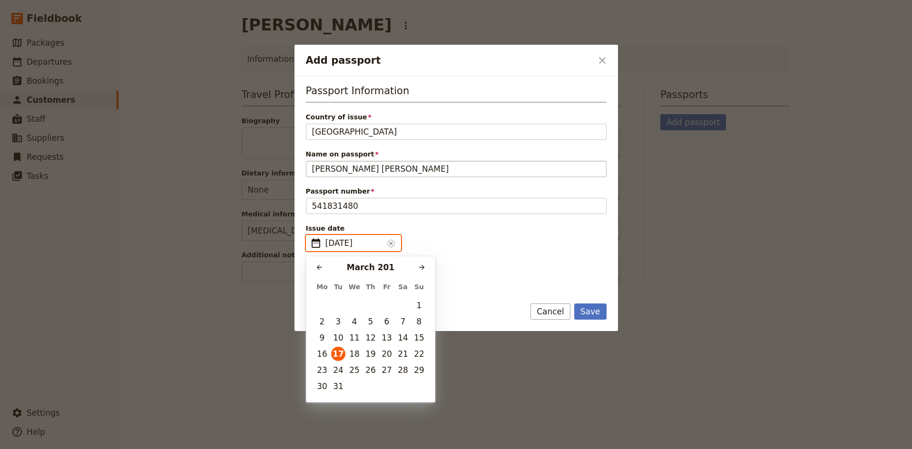
type input "[DATE]"
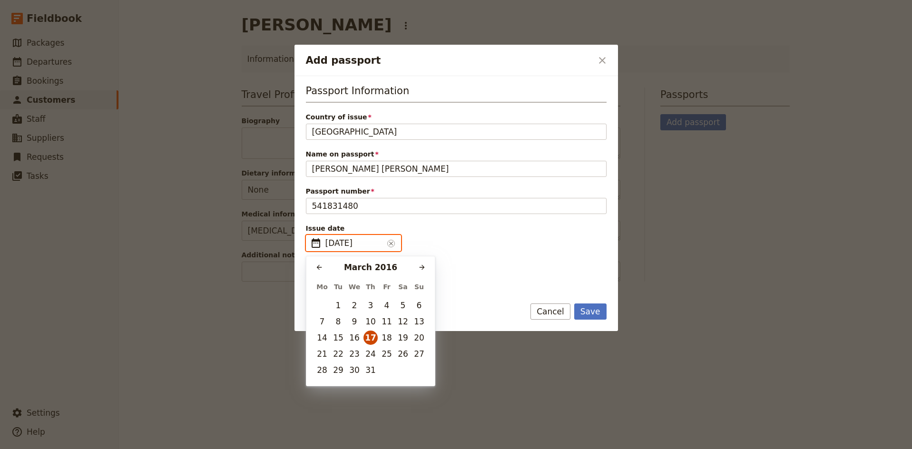
click at [374, 335] on button "17" at bounding box center [371, 338] width 14 height 14
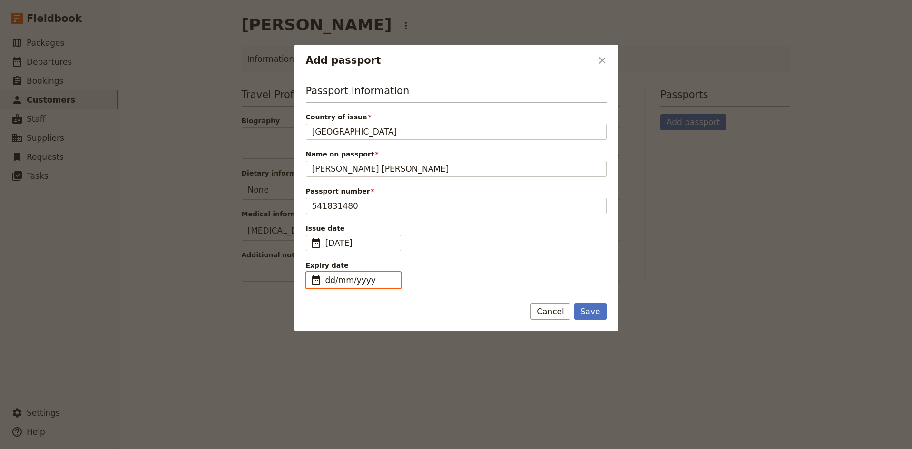
click at [355, 280] on input "dd/mm/yyyy" at bounding box center [359, 280] width 69 height 11
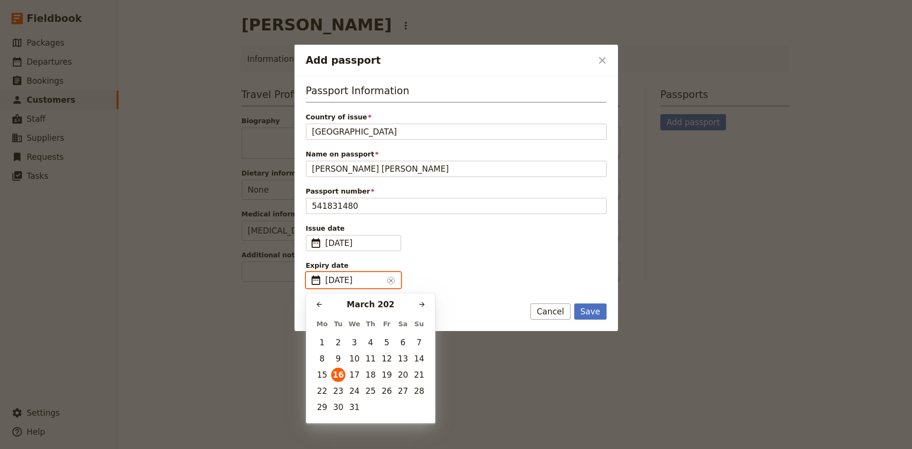
type input "[DATE]"
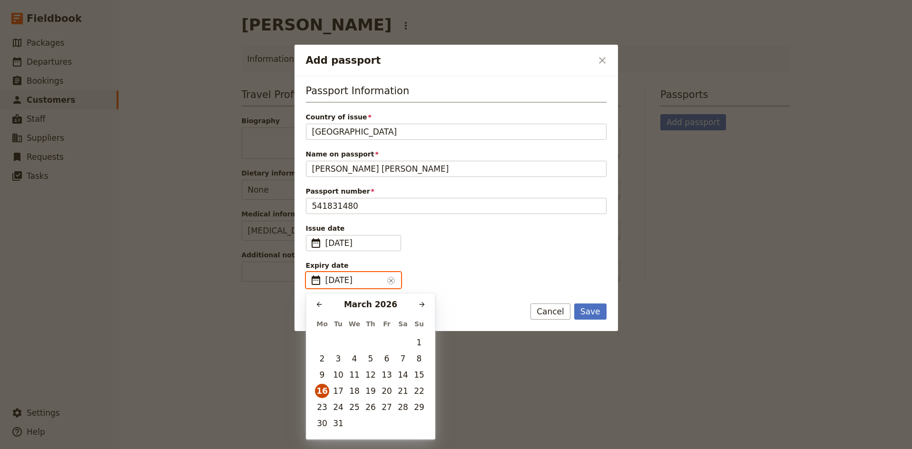
click at [322, 390] on button "16" at bounding box center [322, 391] width 14 height 14
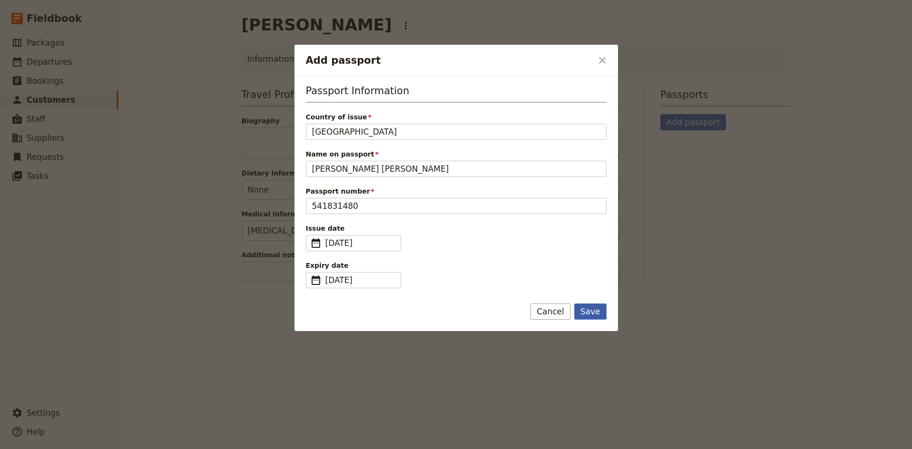
click at [590, 314] on button "Save" at bounding box center [590, 312] width 32 height 16
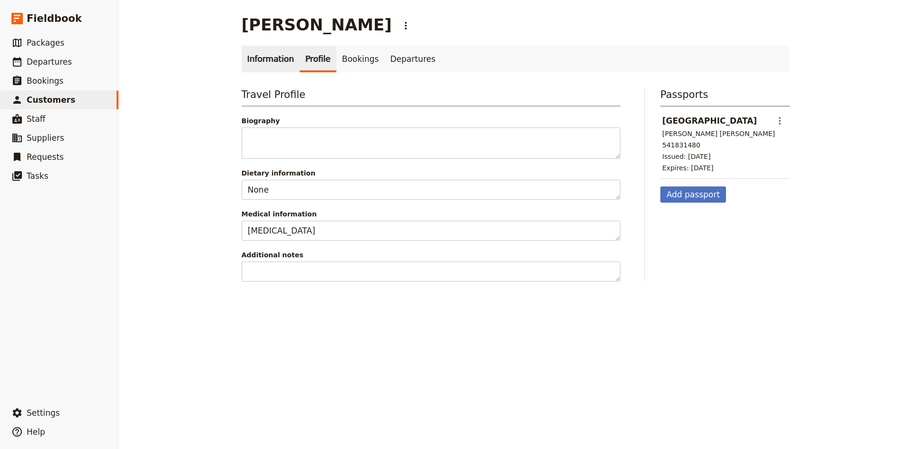
click at [263, 59] on link "Information" at bounding box center [271, 59] width 58 height 27
select select "[DEMOGRAPHIC_DATA]"
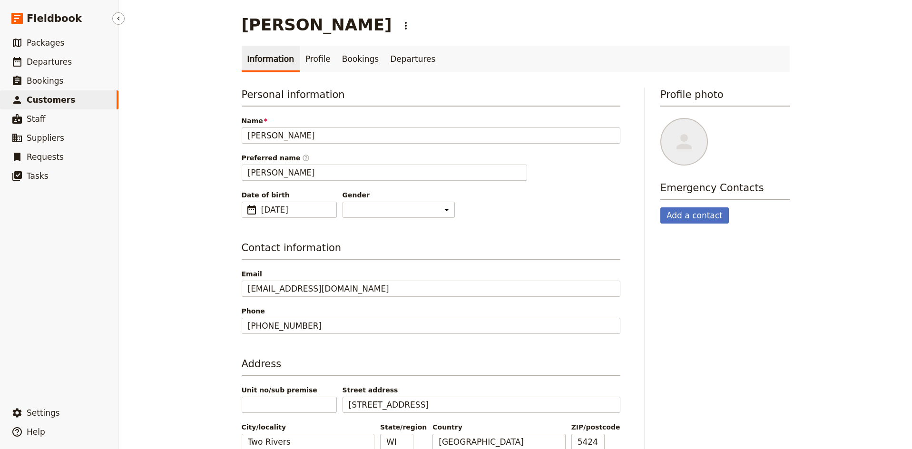
click at [55, 97] on span "Customers" at bounding box center [51, 100] width 49 height 10
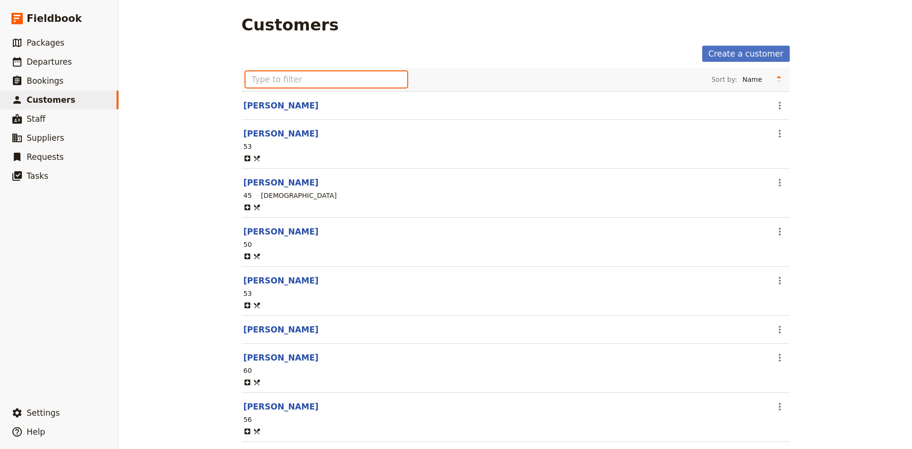
click at [304, 80] on input "text" at bounding box center [327, 79] width 162 height 16
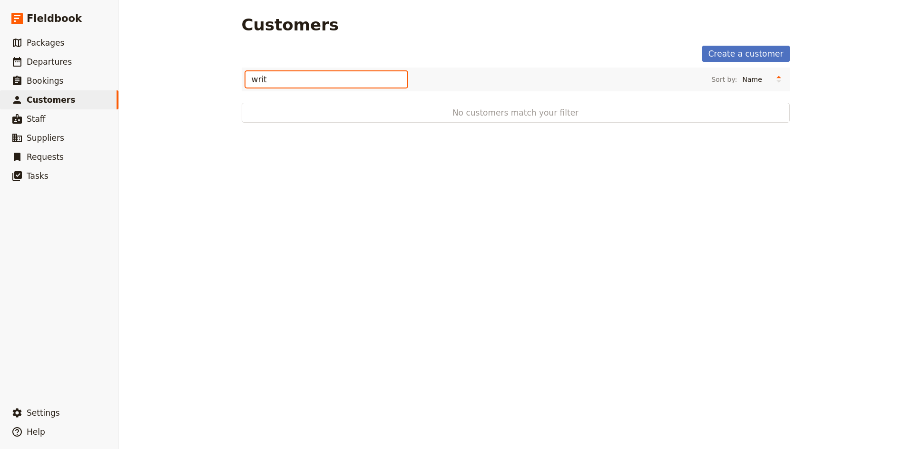
type input "wri"
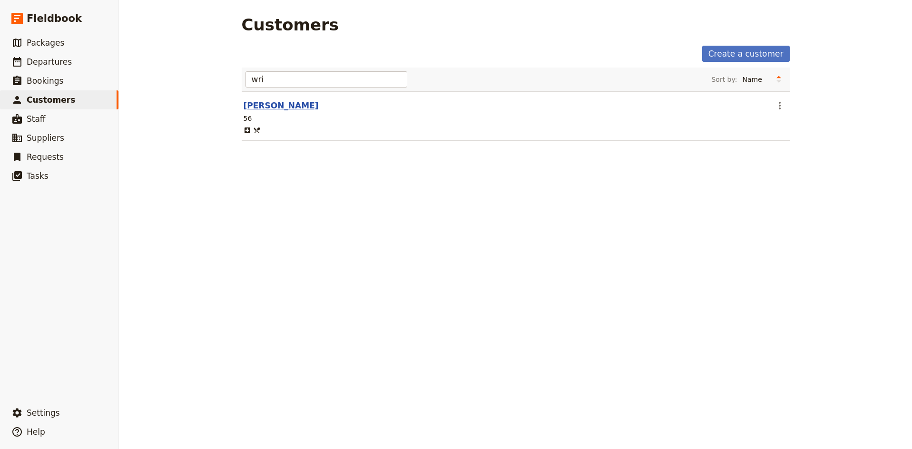
click at [275, 104] on link "[PERSON_NAME]" at bounding box center [281, 106] width 75 height 10
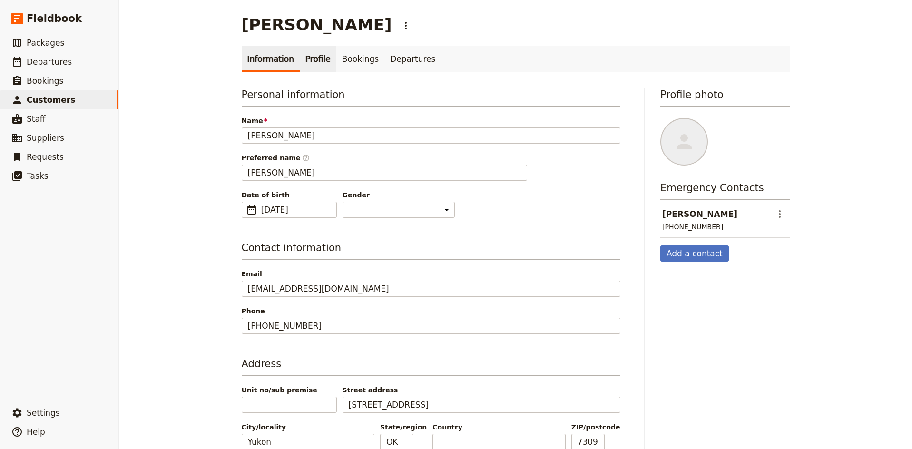
click at [318, 63] on link "Profile" at bounding box center [318, 59] width 37 height 27
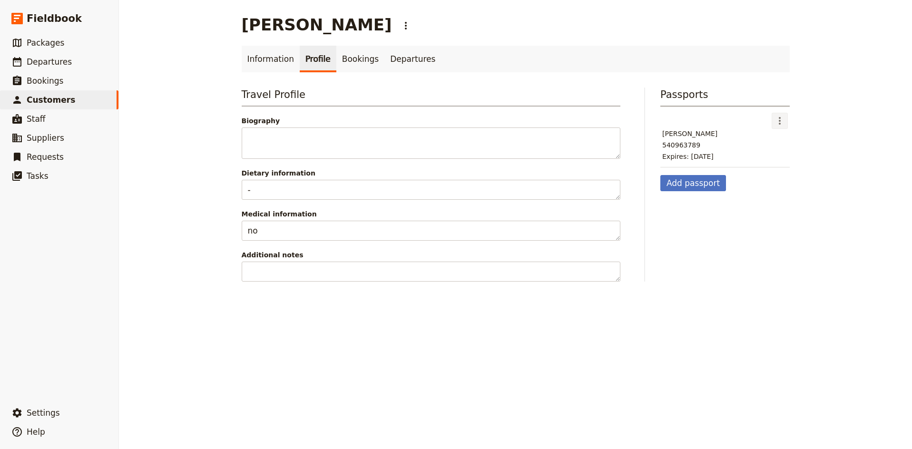
click at [775, 119] on icon "Actions" at bounding box center [779, 120] width 11 height 11
click at [784, 145] on span "Edit passport" at bounding box center [800, 142] width 44 height 10
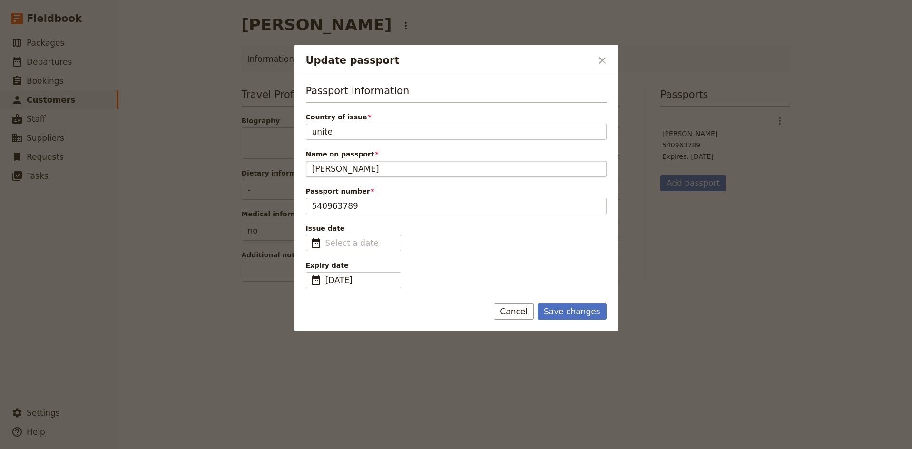
type input "united"
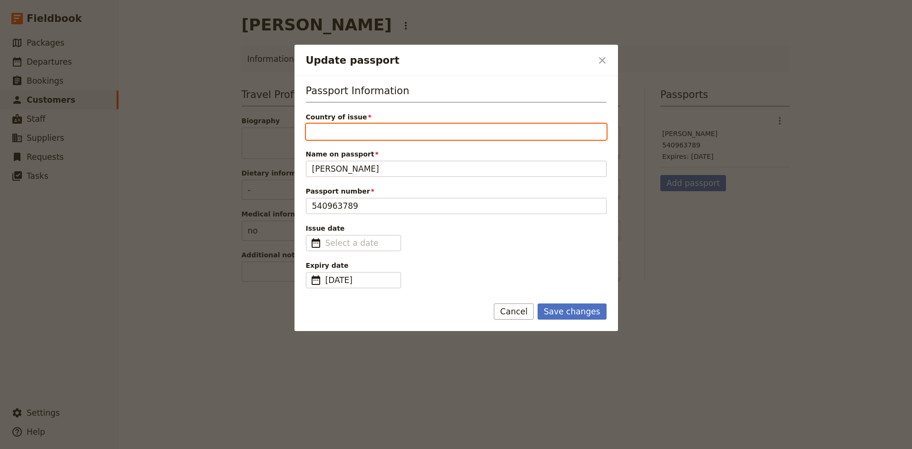
type input "[GEOGRAPHIC_DATA]"
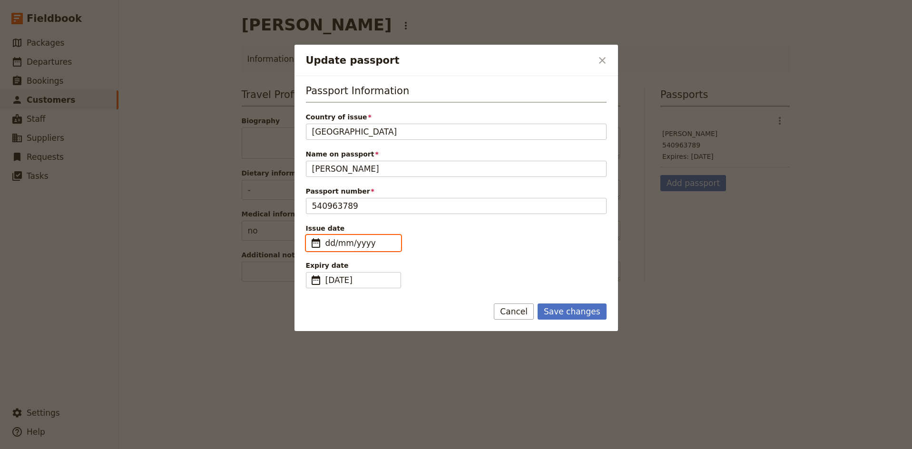
click at [357, 242] on input "dd/mm/yyyy" at bounding box center [359, 242] width 69 height 11
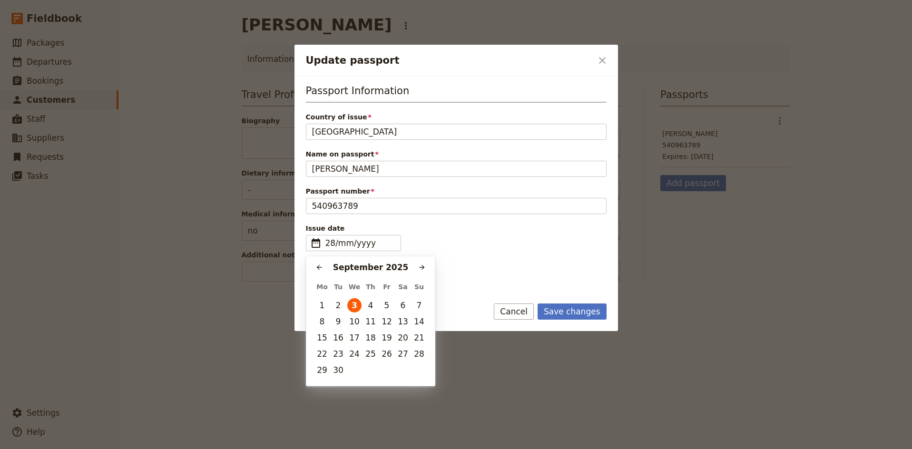
click at [449, 237] on div "Issue date ​ 28/mm/yyyy ​" at bounding box center [456, 238] width 301 height 28
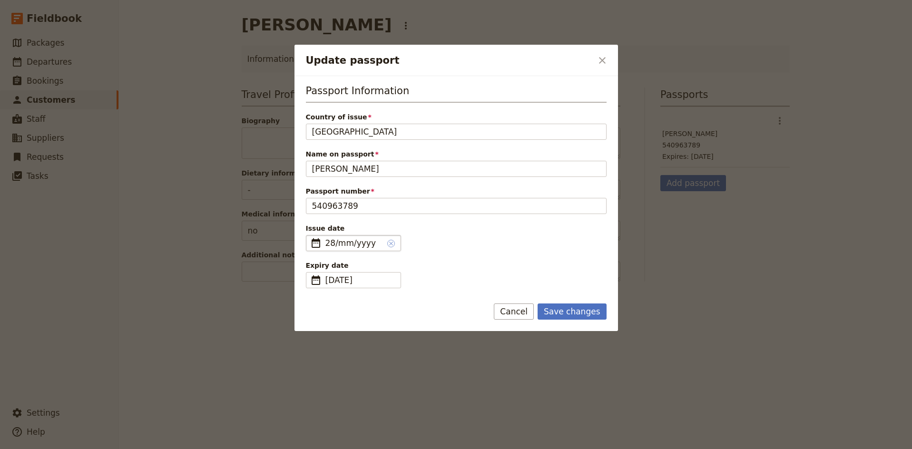
click at [391, 242] on icon "Clear input" at bounding box center [391, 244] width 8 height 8
click at [384, 242] on input "28/mm/yyyy" at bounding box center [354, 242] width 58 height 11
type input "dd/mm/yyyy"
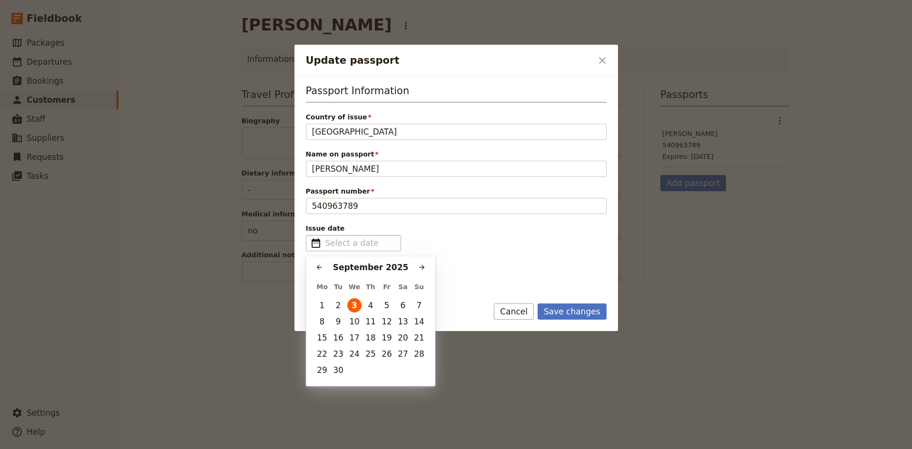
click at [492, 239] on div "Issue date ​" at bounding box center [456, 238] width 301 height 28
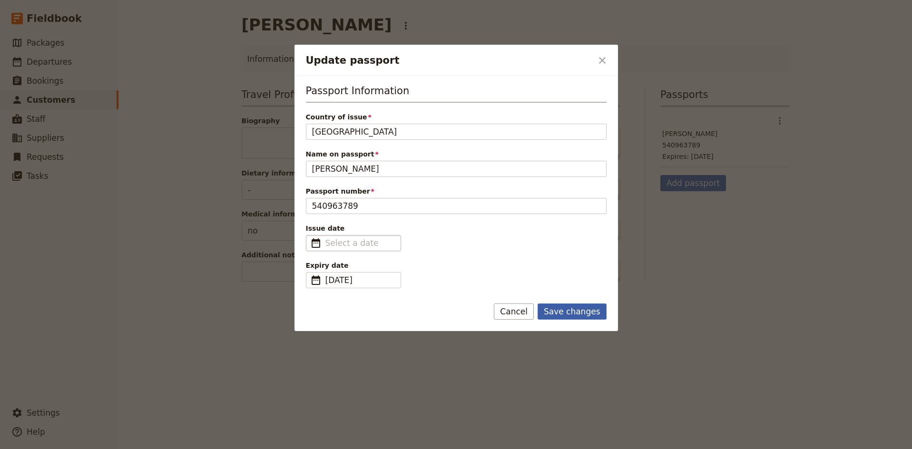
click at [578, 314] on button "Save changes" at bounding box center [572, 312] width 69 height 16
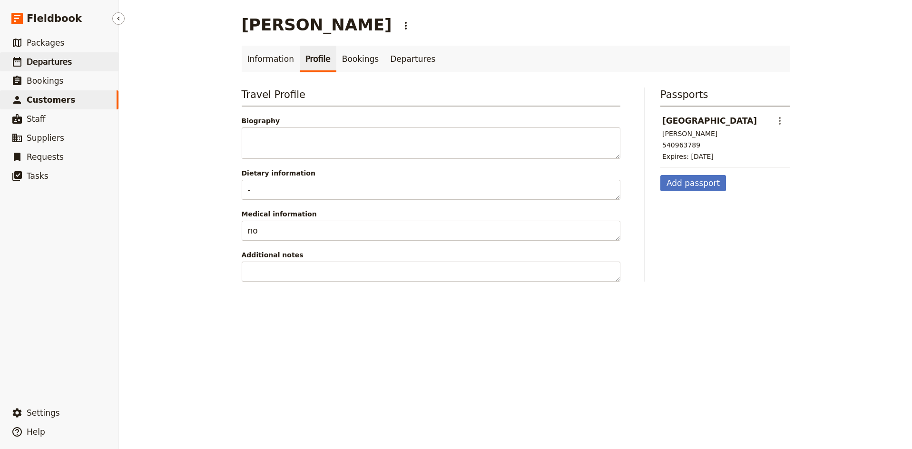
click at [51, 66] on span "Departures" at bounding box center [49, 62] width 45 height 10
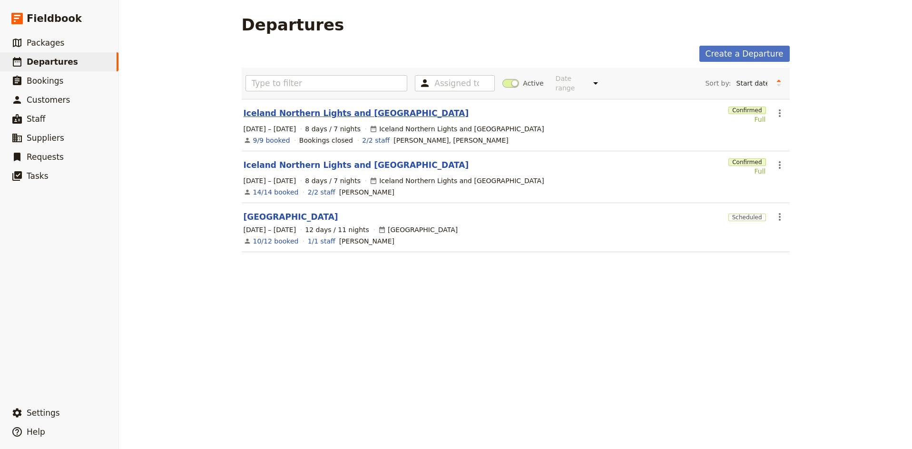
click at [310, 108] on link "Iceland Northern Lights and [GEOGRAPHIC_DATA]" at bounding box center [357, 113] width 226 height 11
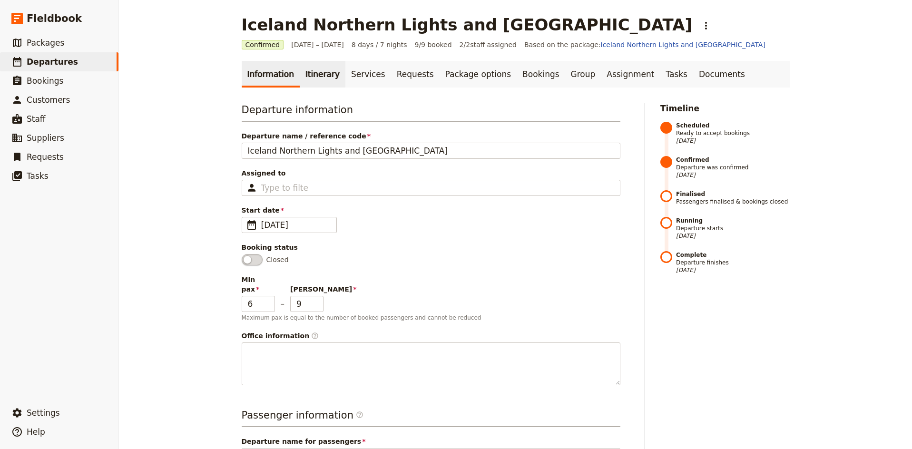
click at [310, 75] on link "Itinerary" at bounding box center [323, 74] width 46 height 27
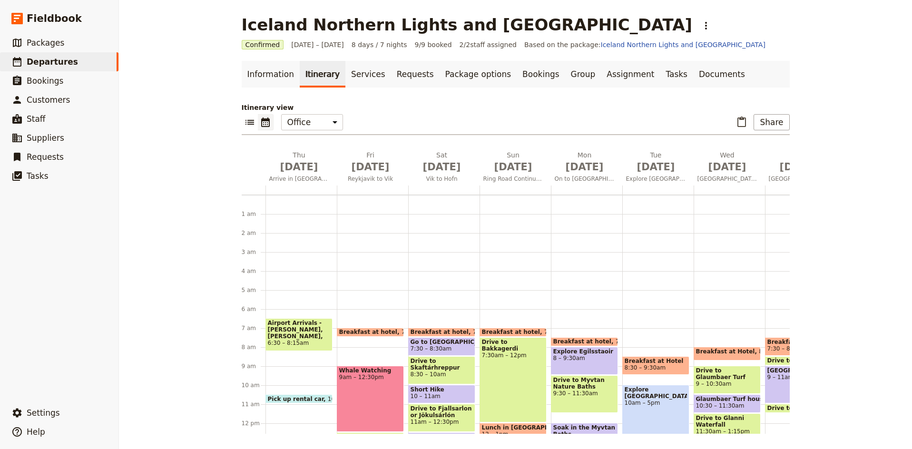
scroll to position [114, 0]
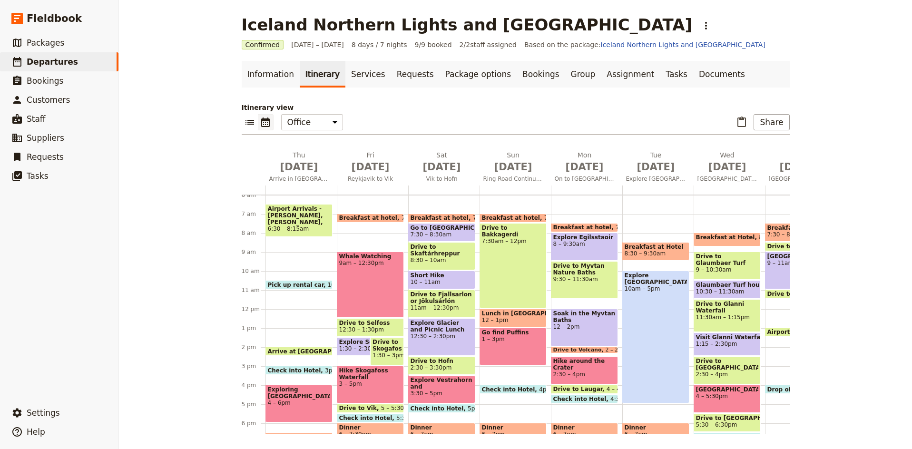
click at [371, 417] on span "Check into Hotel" at bounding box center [368, 418] width 58 height 6
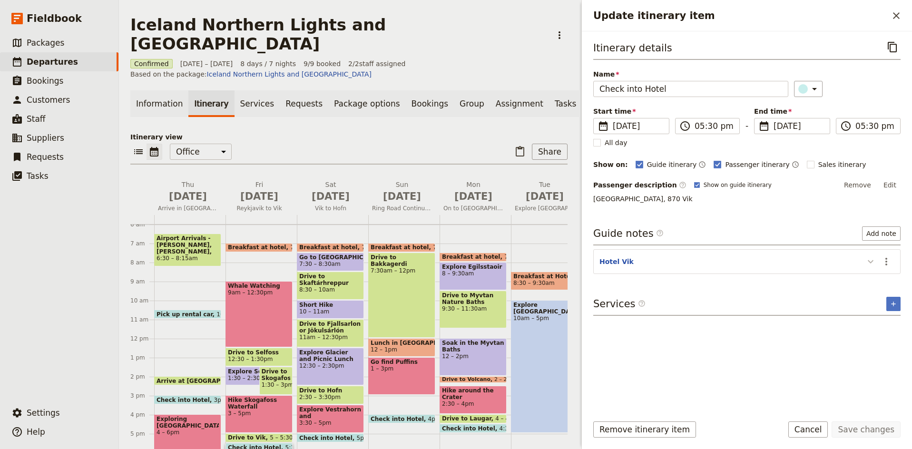
click at [869, 262] on icon "Update itinerary item" at bounding box center [871, 261] width 6 height 3
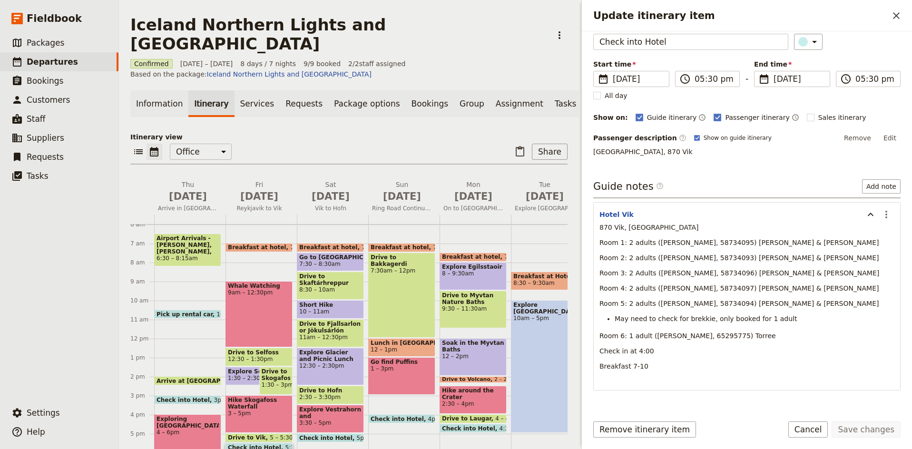
scroll to position [48, 0]
click at [881, 189] on button "Add note" at bounding box center [881, 185] width 39 height 14
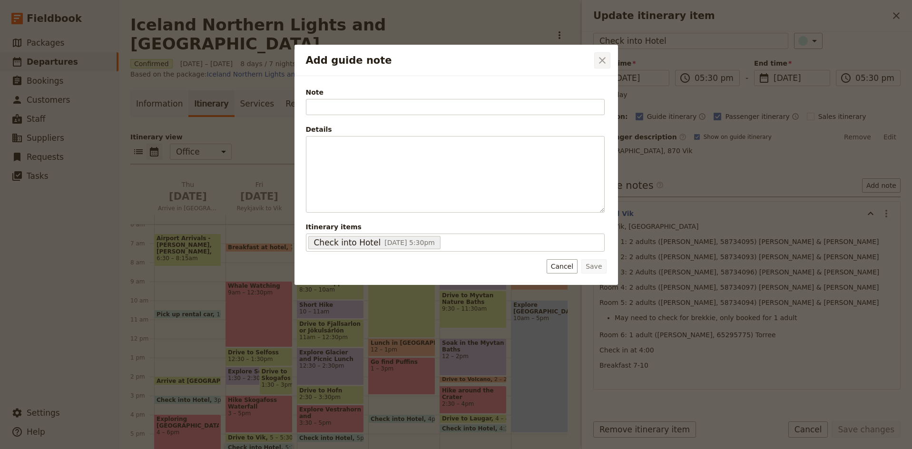
click at [600, 64] on icon "Close dialog" at bounding box center [602, 60] width 11 height 11
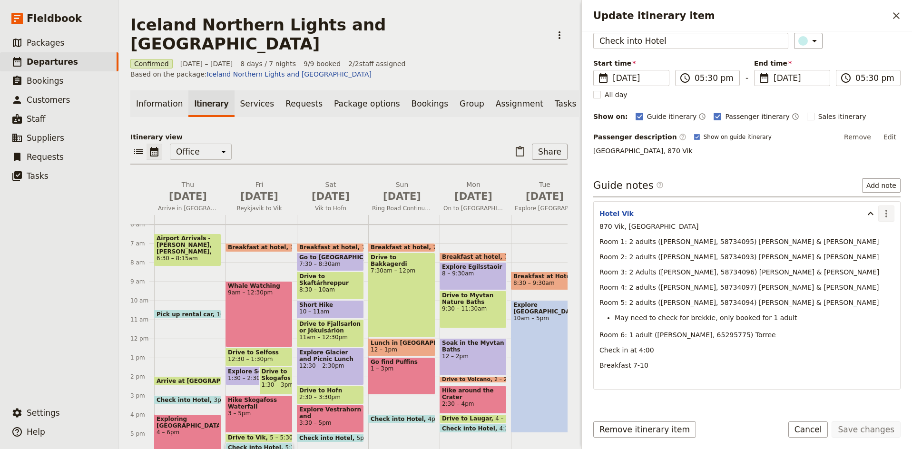
click at [888, 214] on icon "Actions" at bounding box center [886, 213] width 11 height 11
click at [870, 238] on span "Edit note" at bounding box center [859, 235] width 30 height 10
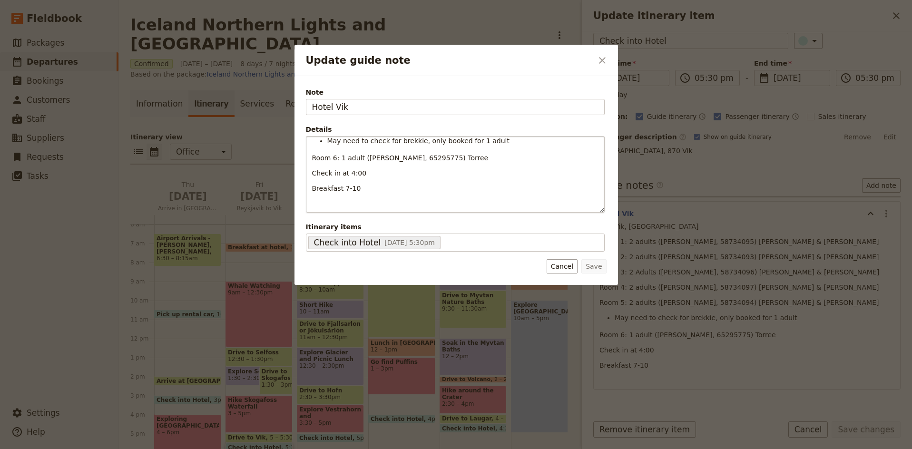
scroll to position [96, 0]
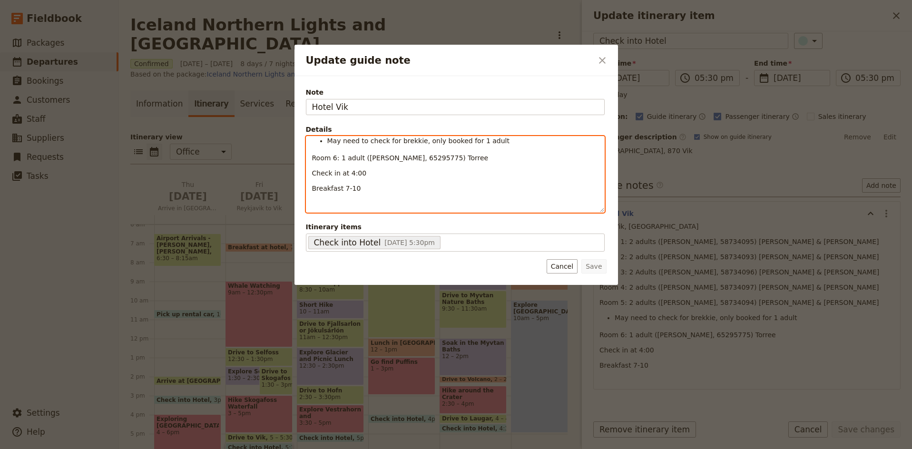
click at [421, 200] on div "870 Vik, [GEOGRAPHIC_DATA] Room 1: 2 adults ([PERSON_NAME], 58734095) [PERSON_N…" at bounding box center [455, 175] width 298 height 76
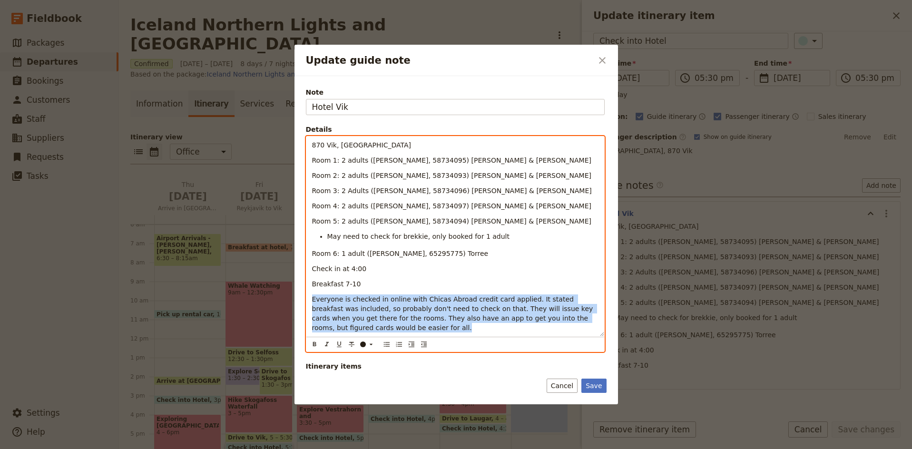
drag, startPoint x: 393, startPoint y: 329, endPoint x: 313, endPoint y: 300, distance: 85.7
click at [313, 300] on p "Everyone is checked in online with Chicas Abroad credit card applied. It stated…" at bounding box center [455, 314] width 286 height 38
click at [314, 345] on icon "Format bold" at bounding box center [315, 345] width 8 height 8
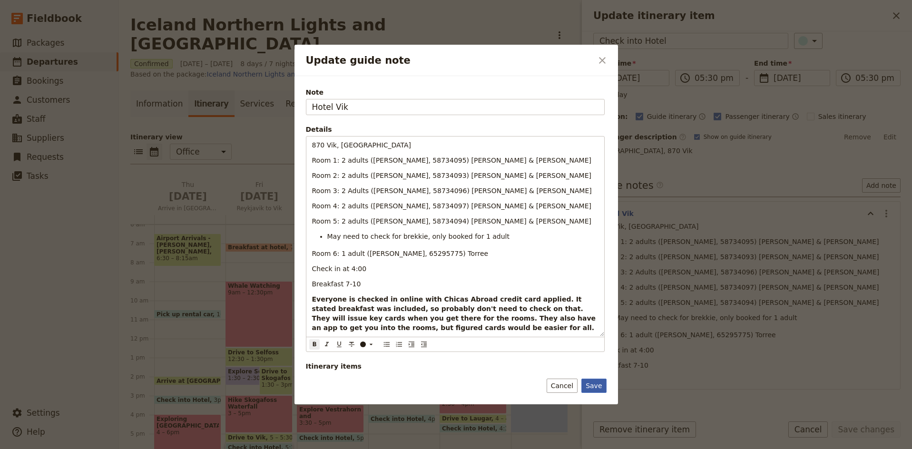
click at [595, 384] on button "Save" at bounding box center [594, 386] width 25 height 14
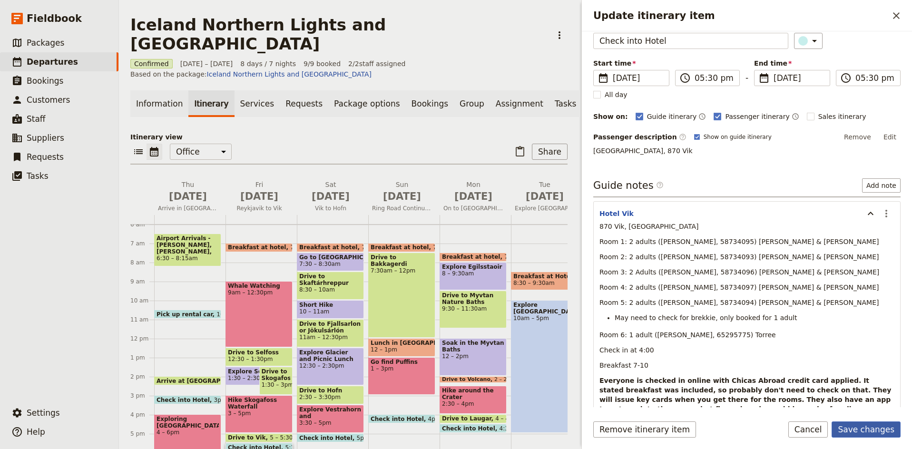
click at [868, 435] on button "Save changes" at bounding box center [866, 430] width 69 height 16
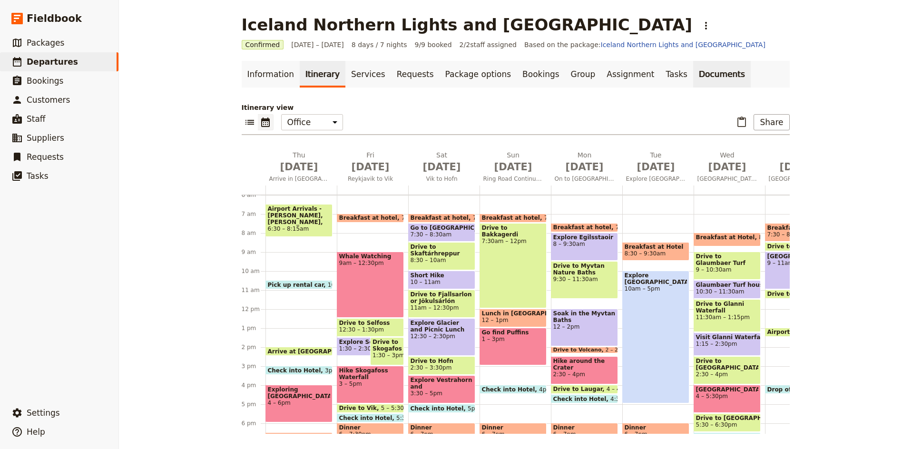
click at [693, 75] on link "Documents" at bounding box center [722, 74] width 58 height 27
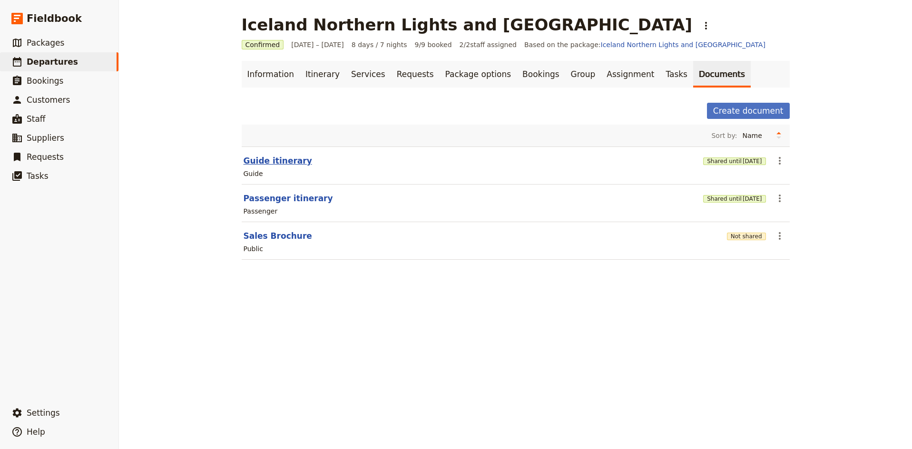
click at [289, 162] on button "Guide itinerary" at bounding box center [278, 160] width 69 height 11
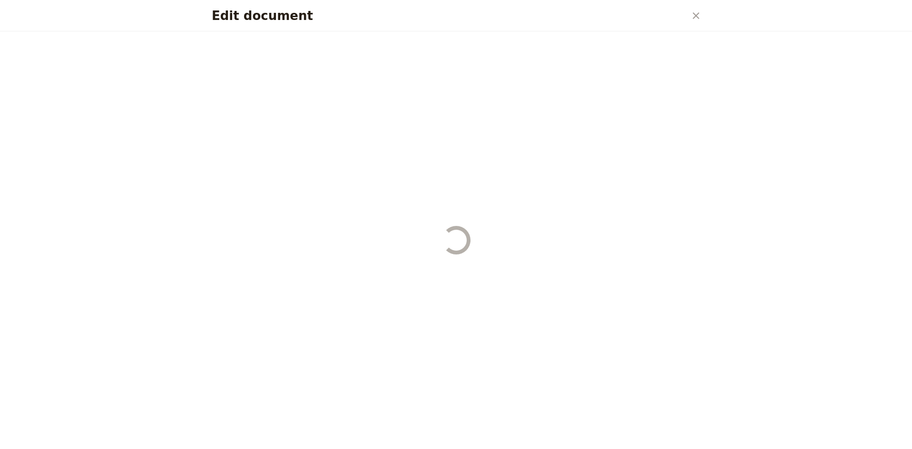
select select "STAFF"
select select "RUN_SHEET"
select select "DEFAULT"
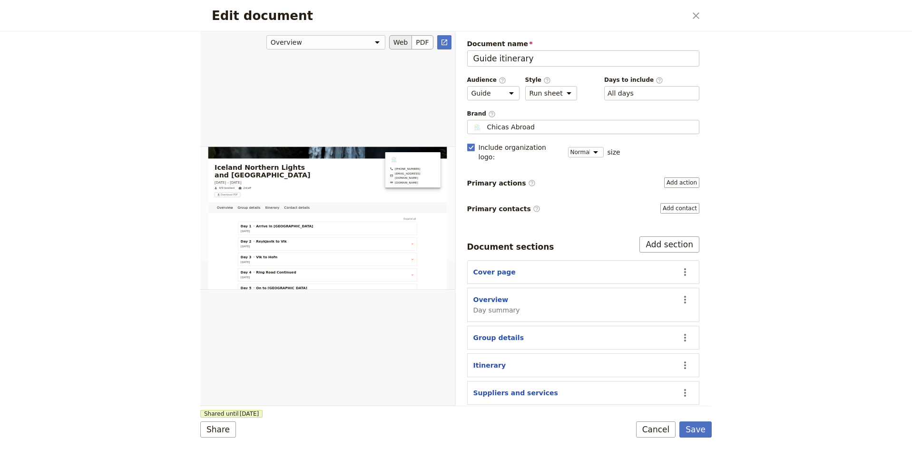
scroll to position [70, 0]
click at [426, 45] on button "PDF" at bounding box center [422, 42] width 21 height 14
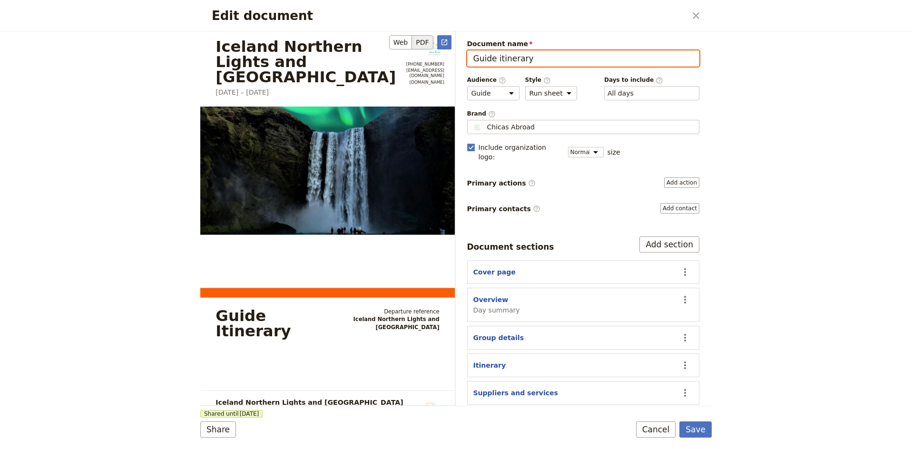
scroll to position [0, 0]
click at [429, 39] on button "PDF" at bounding box center [422, 42] width 21 height 14
click at [441, 42] on icon "Open full preview" at bounding box center [445, 43] width 8 height 8
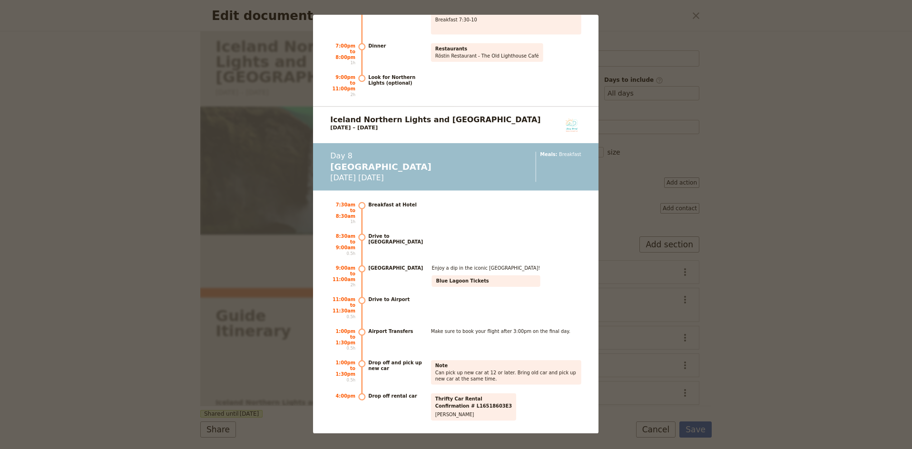
scroll to position [7188, 0]
click at [809, 230] on div "Iceland Northern Lights and [GEOGRAPHIC_DATA] [DATE] – [DATE] [PHONE_NUMBER] [E…" at bounding box center [456, 224] width 912 height 449
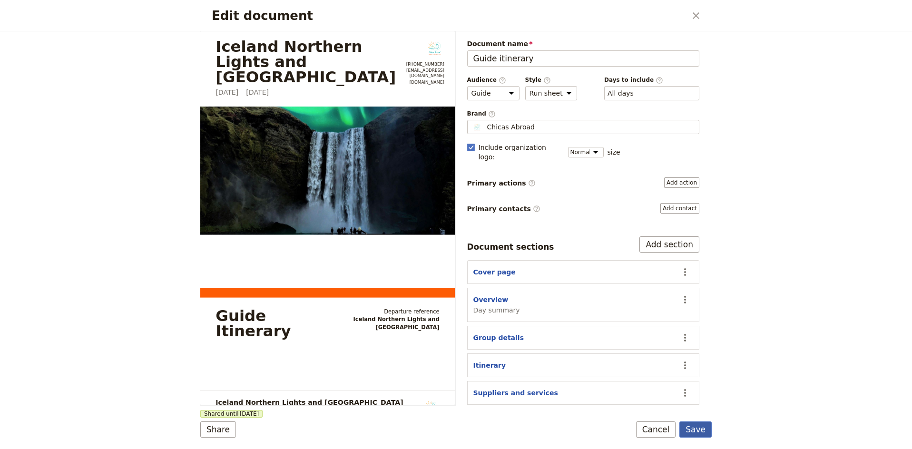
click at [701, 428] on button "Save" at bounding box center [696, 430] width 32 height 16
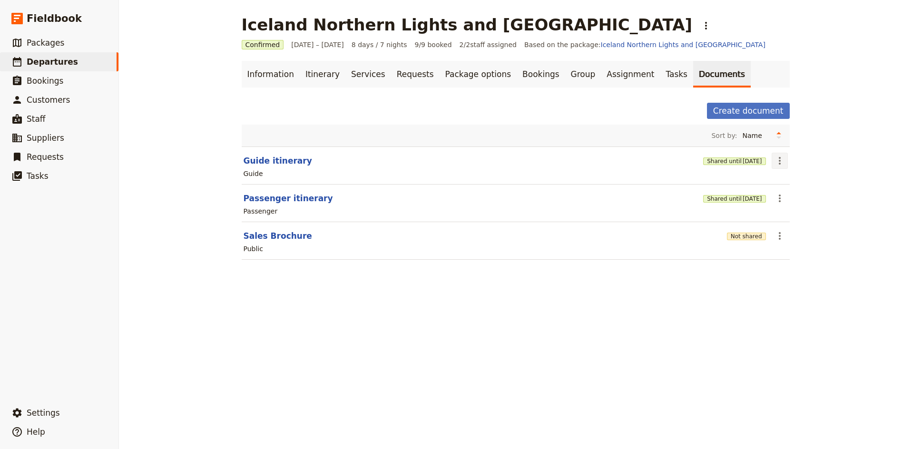
click at [783, 160] on icon "Actions" at bounding box center [779, 160] width 11 height 11
click at [294, 161] on button "Guide itinerary" at bounding box center [278, 160] width 69 height 11
select select "STAFF"
select select "RUN_SHEET"
select select "DEFAULT"
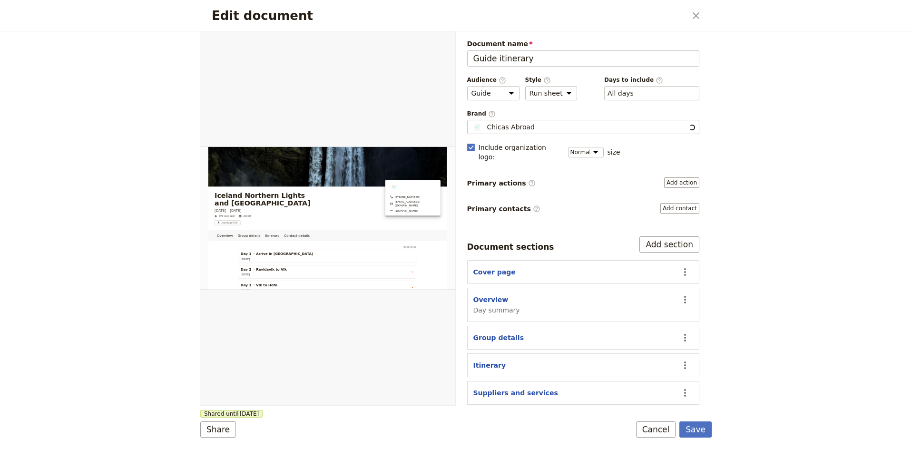
scroll to position [0, 0]
click at [424, 44] on button "PDF" at bounding box center [422, 42] width 21 height 14
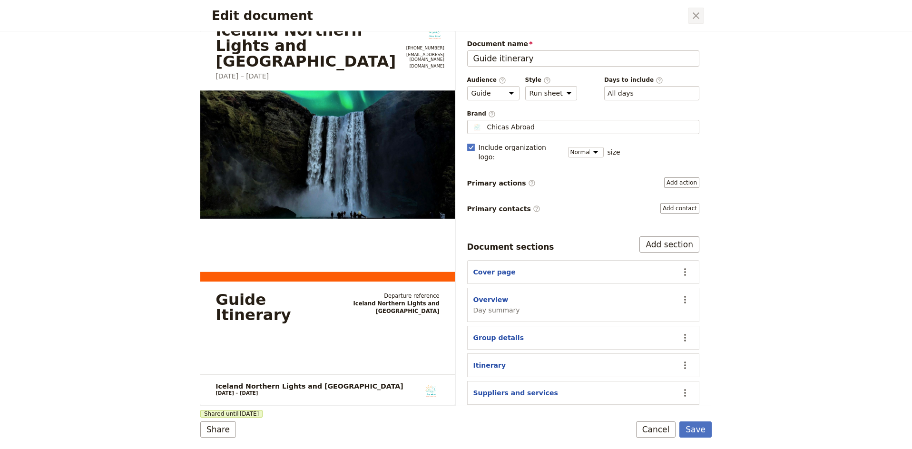
click at [697, 19] on icon "Close dialog" at bounding box center [695, 15] width 11 height 11
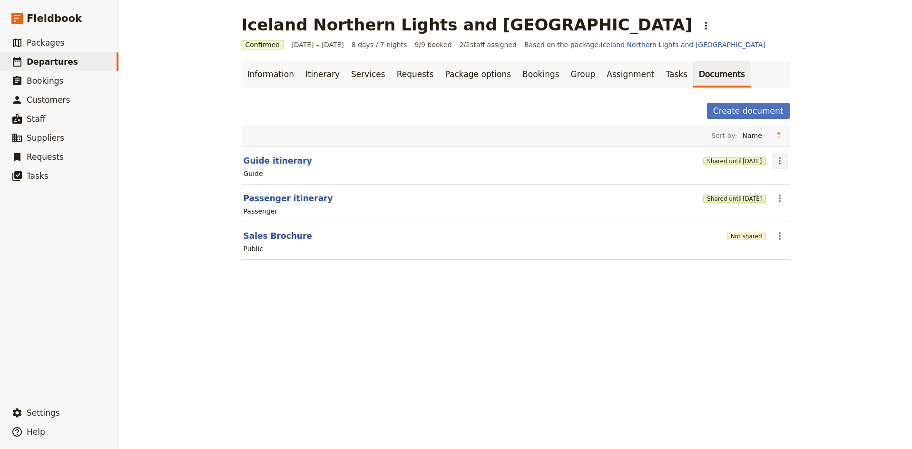
click at [779, 163] on icon "Actions" at bounding box center [779, 160] width 11 height 11
click at [790, 181] on span "Share" at bounding box center [787, 182] width 19 height 10
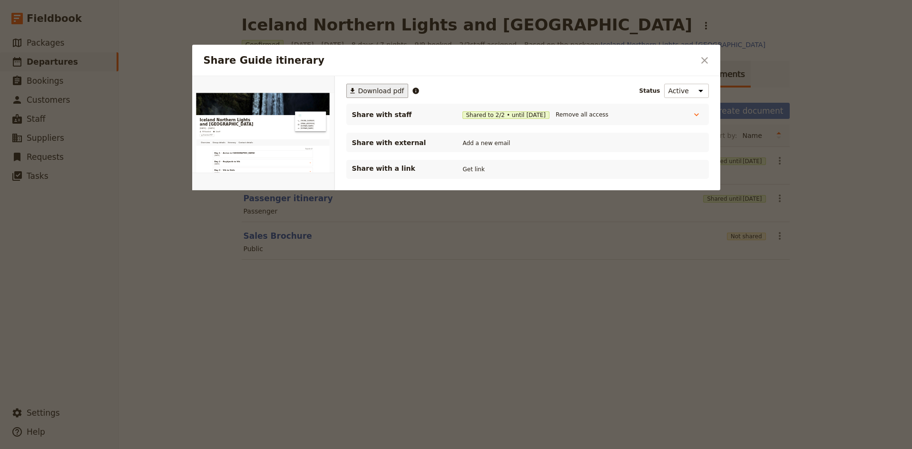
click at [388, 89] on span "Download pdf" at bounding box center [381, 91] width 46 height 10
